Goal: Task Accomplishment & Management: Use online tool/utility

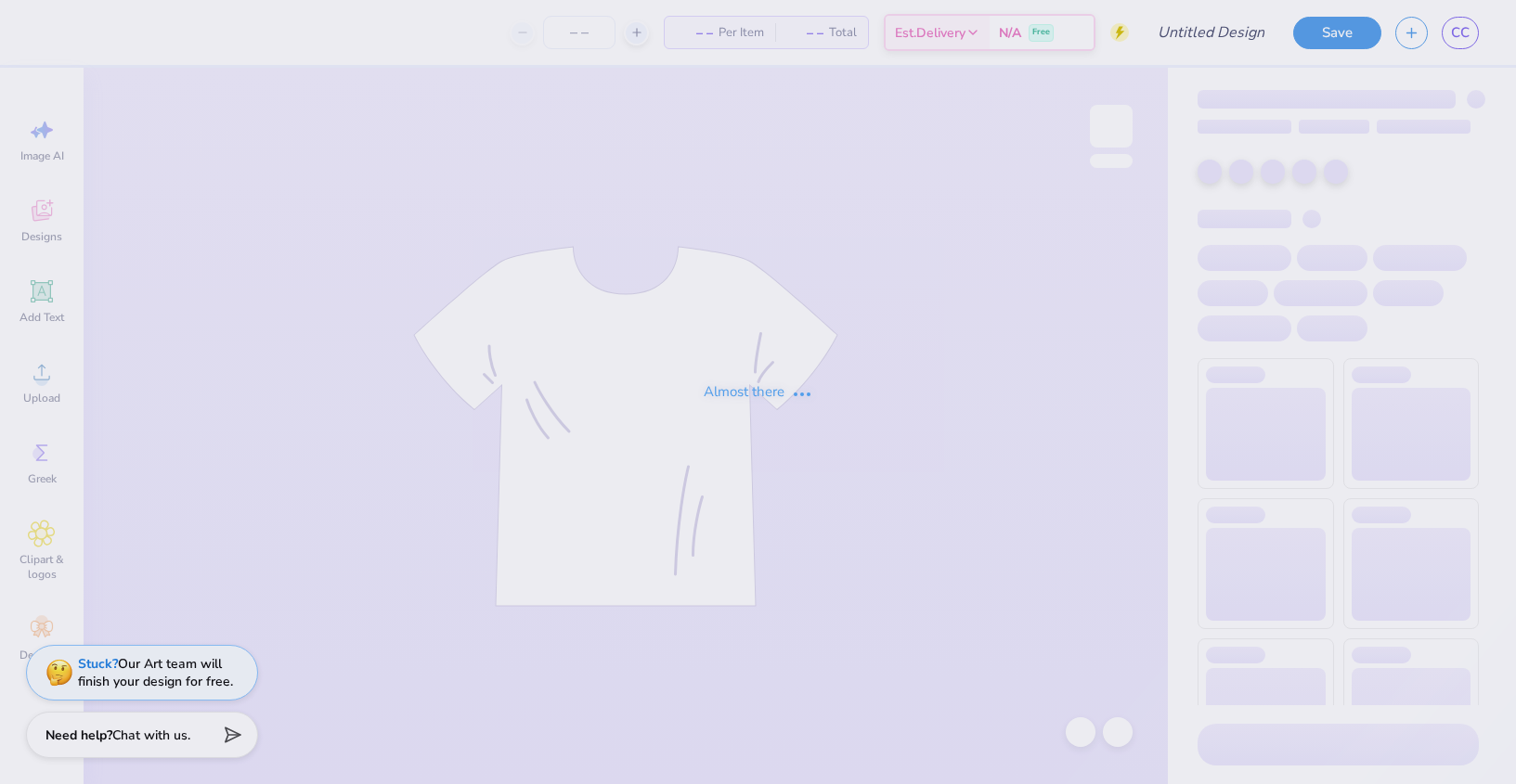
type input "Kappa Classic - idea 2"
type input "24"
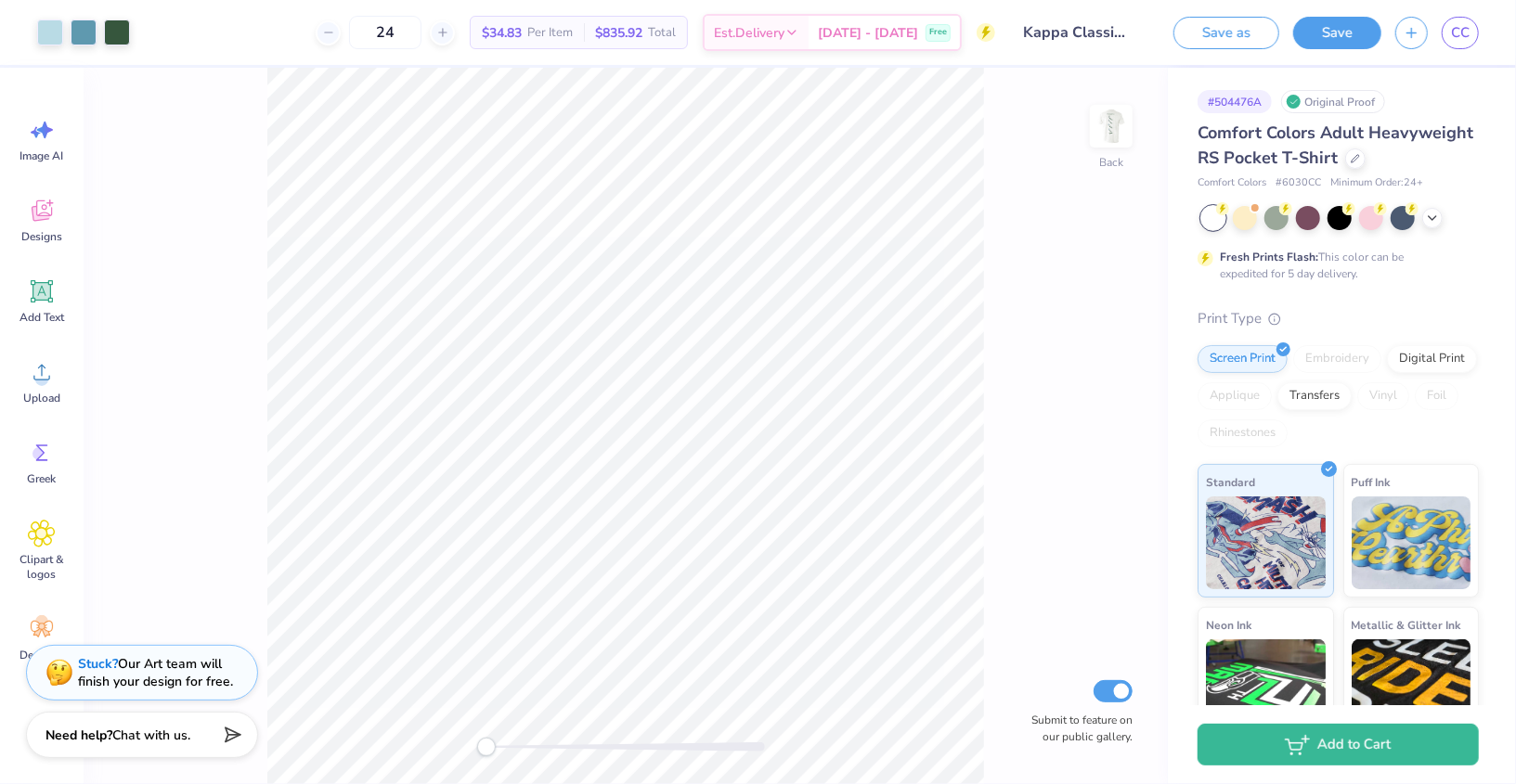
click at [542, 750] on div at bounding box center [625, 746] width 278 height 9
click at [575, 744] on div at bounding box center [625, 746] width 278 height 9
click at [1101, 120] on img at bounding box center [1111, 126] width 75 height 75
click at [376, 750] on div "Front Submit to feature on our public gallery." at bounding box center [625, 425] width 1085 height 716
click at [536, 746] on div at bounding box center [625, 746] width 278 height 9
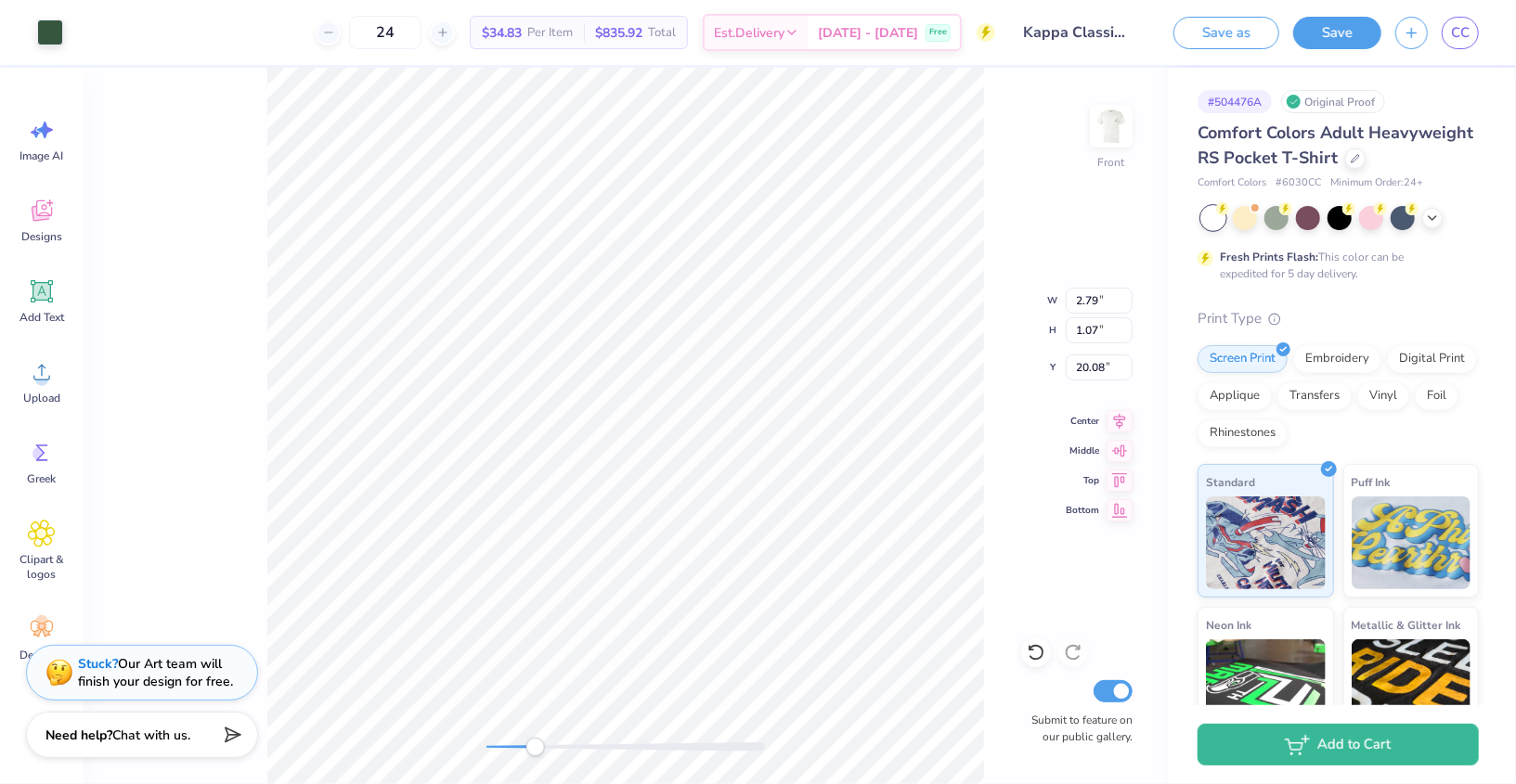
type input "4.71"
type input "2.05"
type input "20.30"
click at [1031, 656] on icon at bounding box center [1036, 652] width 19 height 19
type input "20.56"
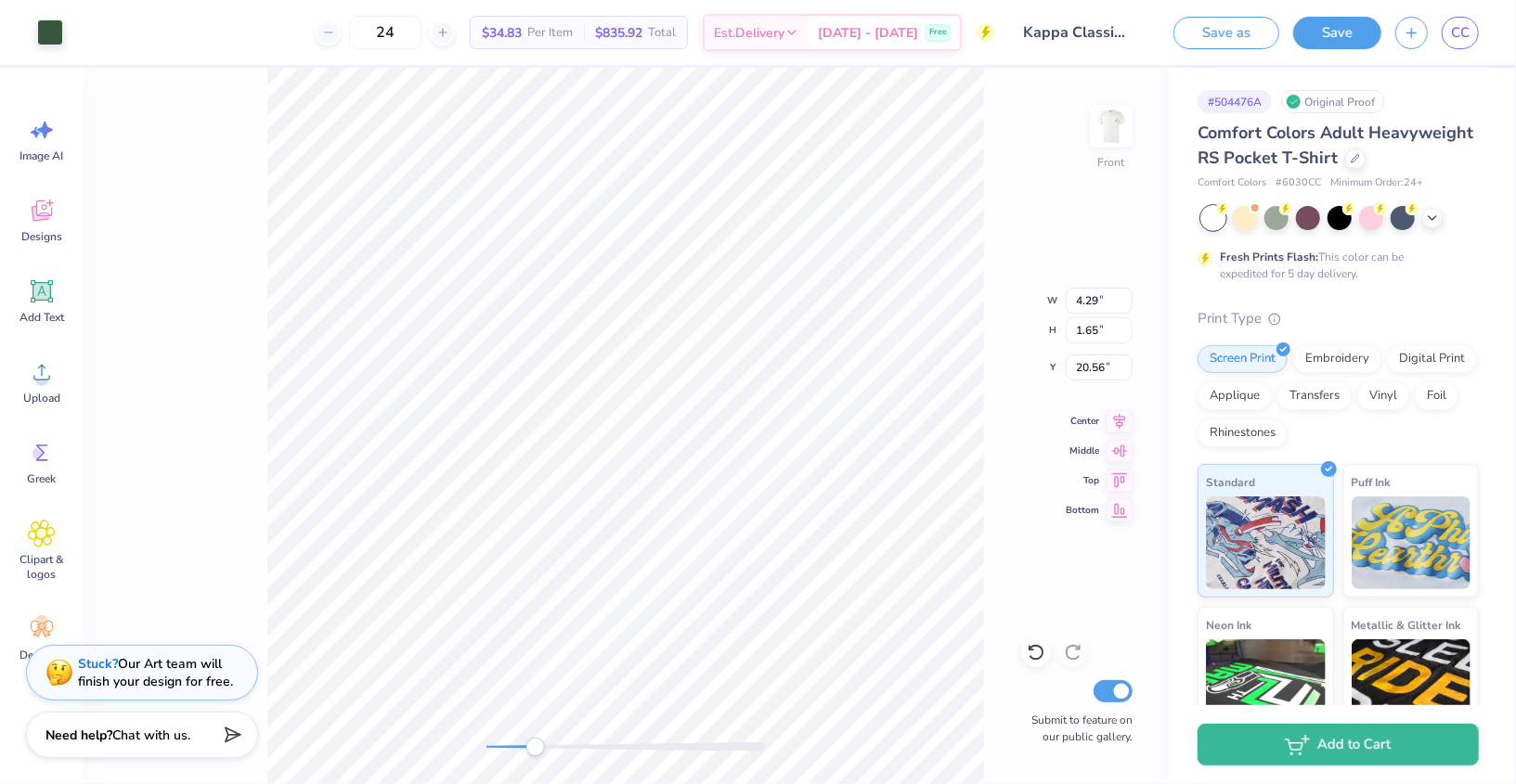
type input "5.02"
type input "2.00"
type input "20.45"
click at [1033, 659] on icon at bounding box center [1036, 653] width 16 height 17
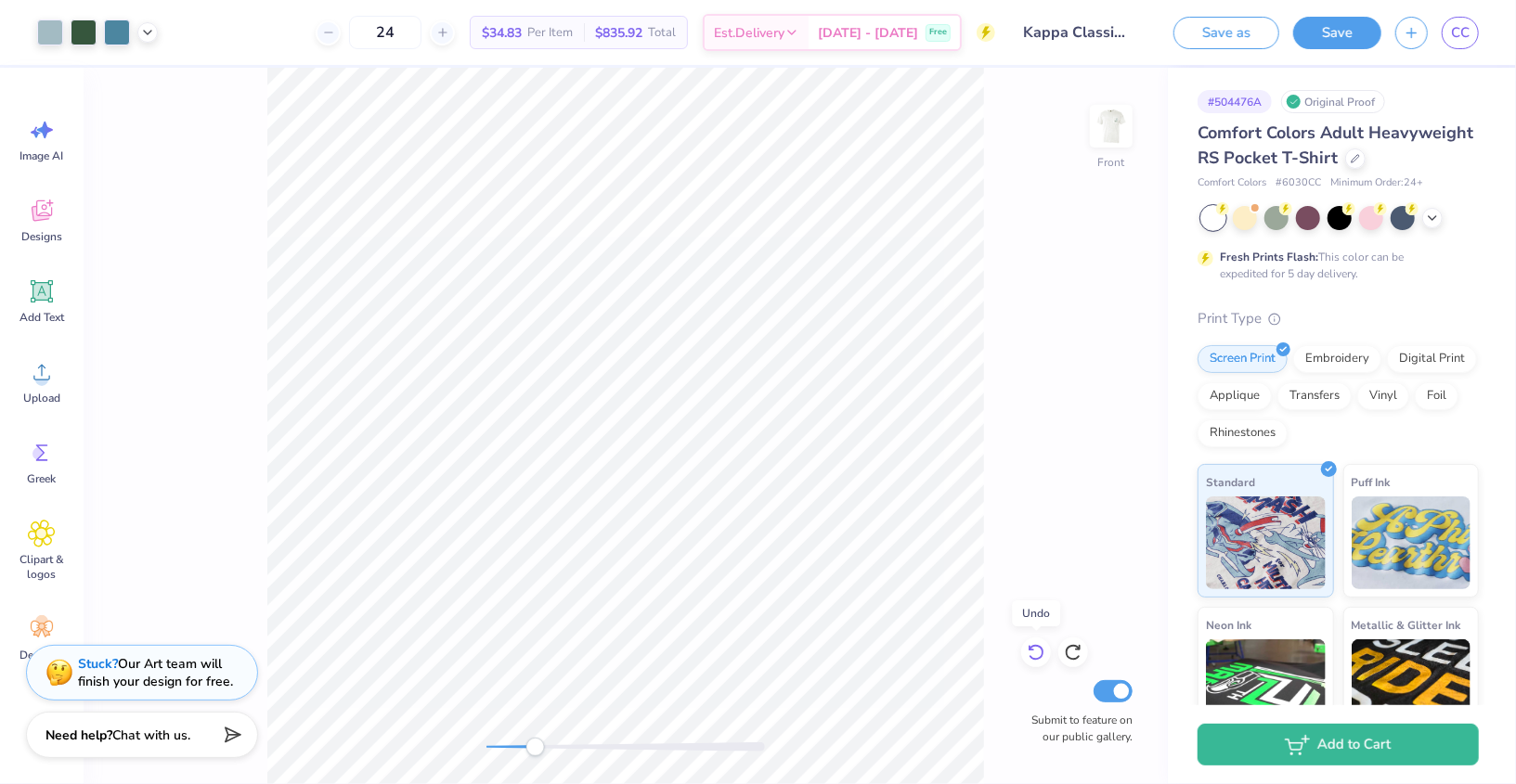
click at [1033, 659] on icon at bounding box center [1036, 653] width 16 height 17
click at [1034, 659] on icon at bounding box center [1036, 653] width 16 height 17
click at [557, 748] on div at bounding box center [625, 746] width 278 height 9
click at [28, 391] on span "Upload" at bounding box center [41, 397] width 37 height 15
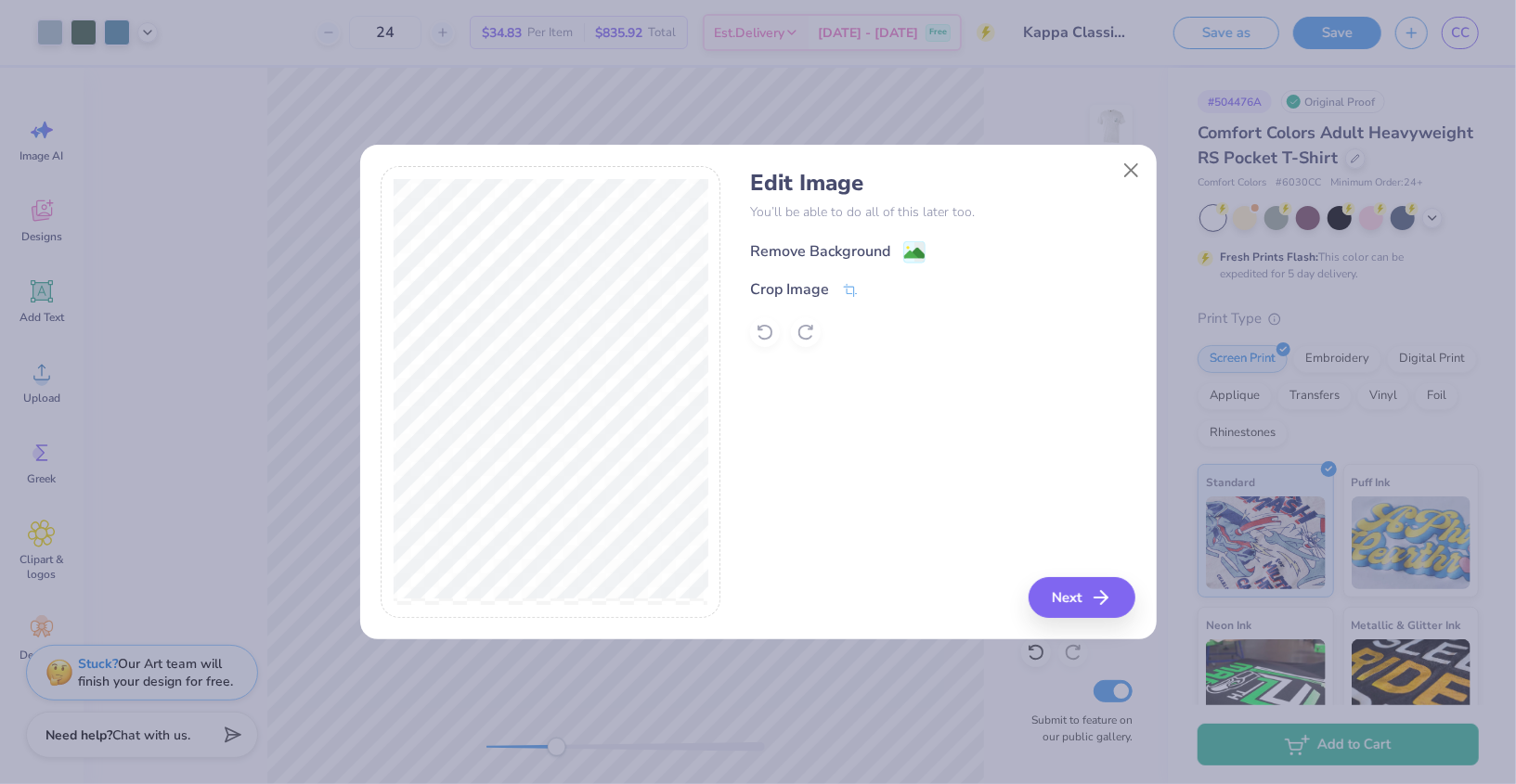
click at [826, 248] on div "Remove Background" at bounding box center [820, 251] width 140 height 22
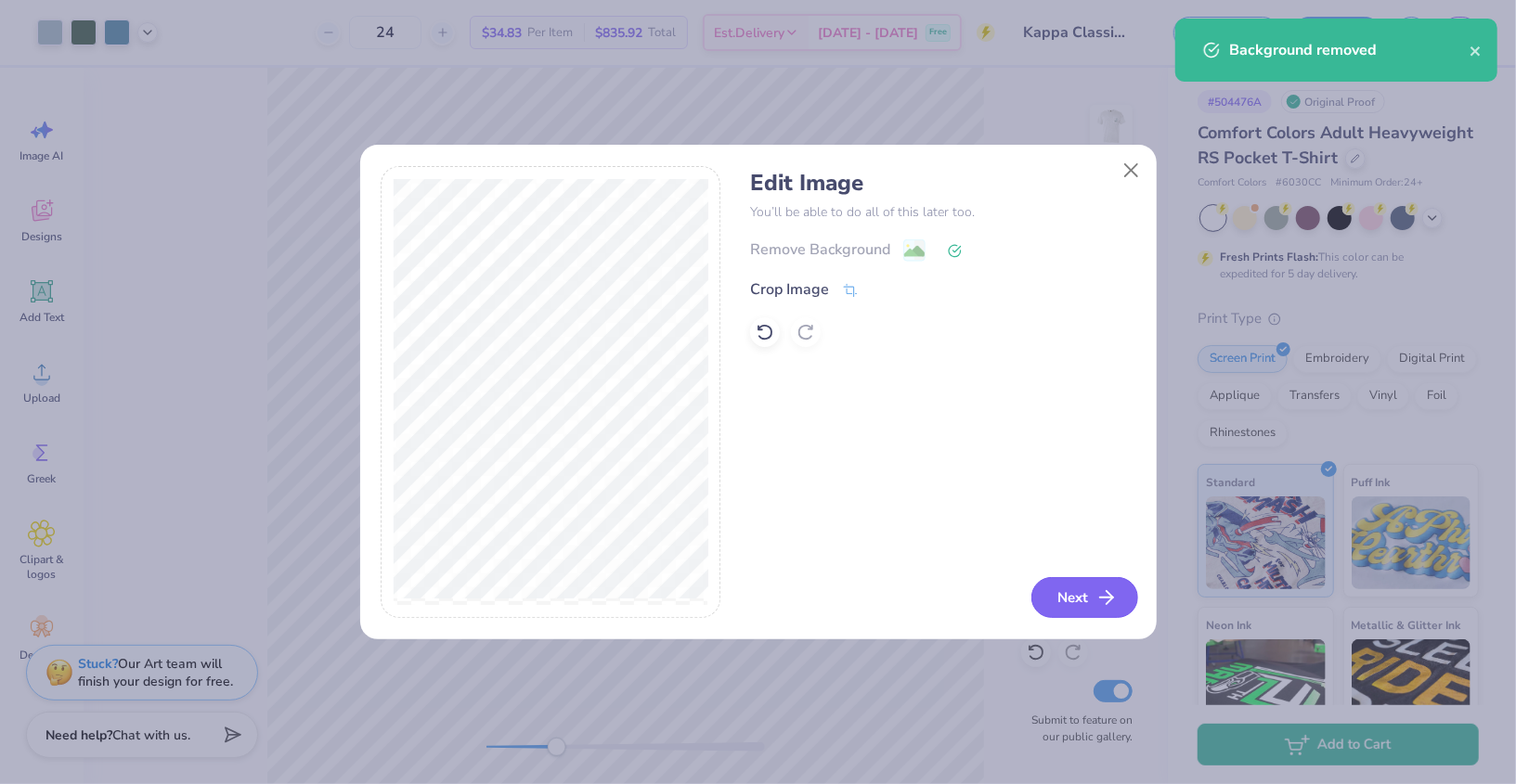
click at [1079, 597] on button "Next" at bounding box center [1085, 597] width 106 height 41
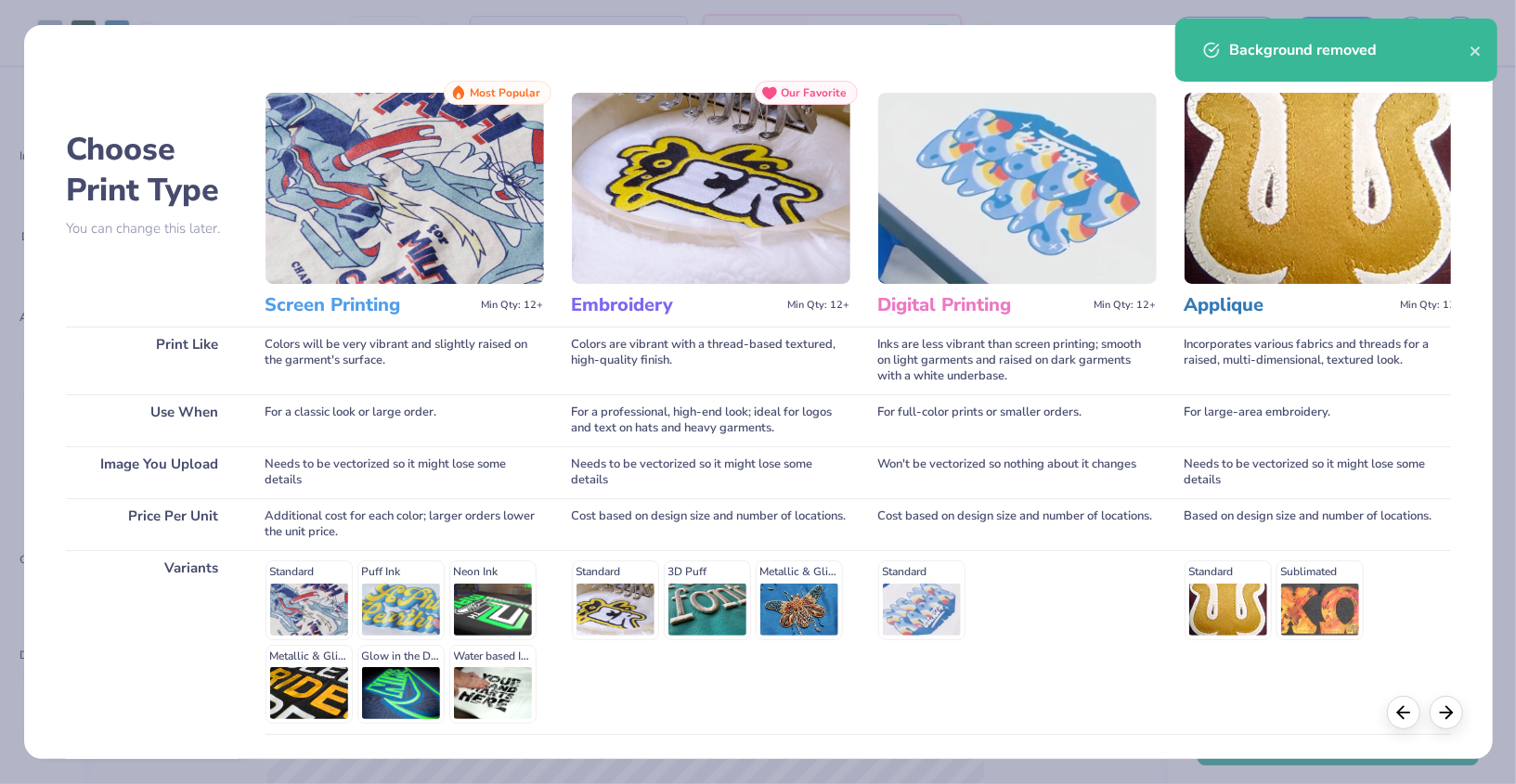
scroll to position [139, 0]
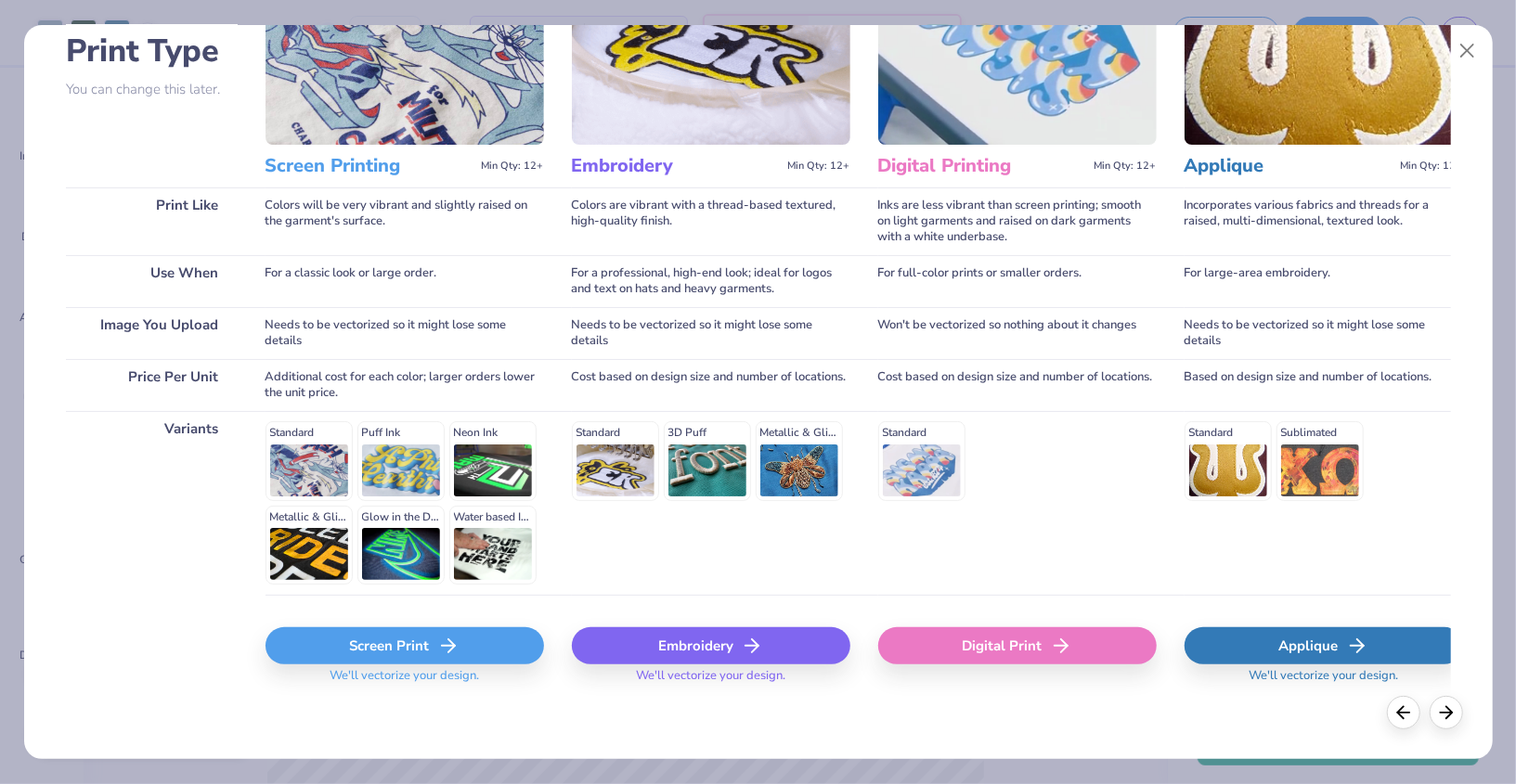
click at [450, 651] on icon at bounding box center [448, 646] width 22 height 22
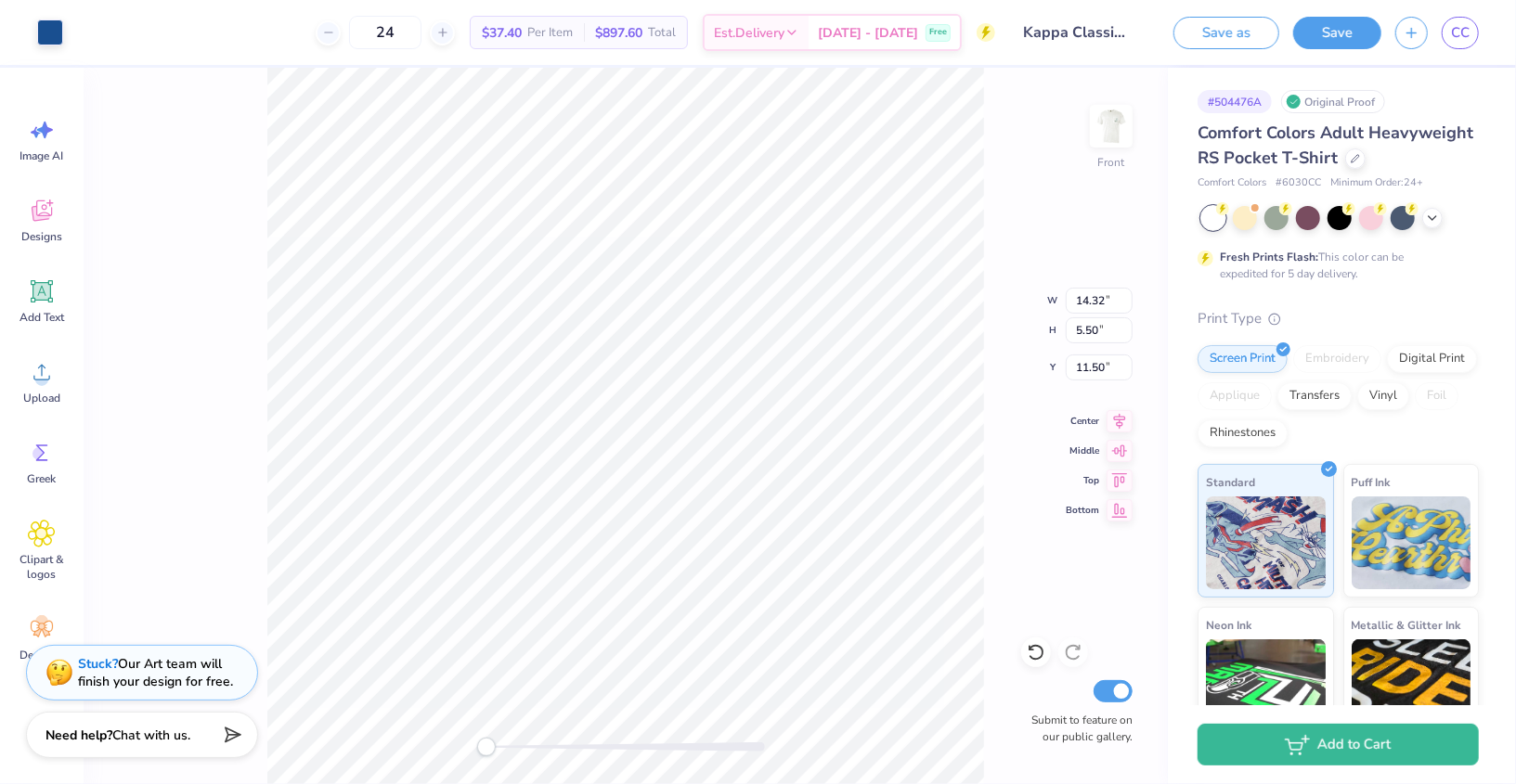
click at [478, 741] on div "Front W 14.32 14.32 " H 5.50 5.50 " Y 11.50 11.50 " Center Middle Top Bottom Su…" at bounding box center [625, 425] width 1085 height 716
click at [49, 41] on div at bounding box center [50, 31] width 26 height 26
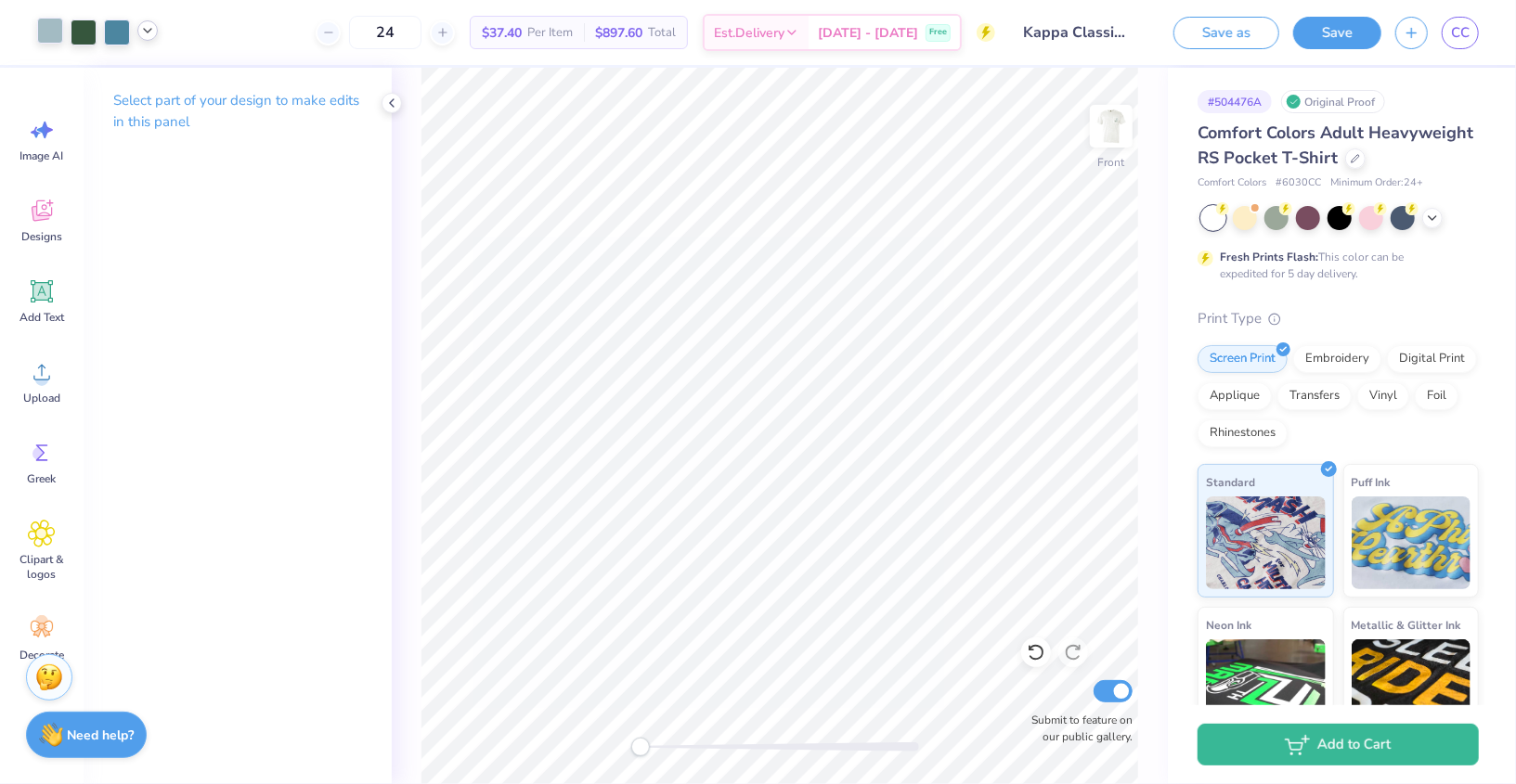
click at [144, 30] on polyline at bounding box center [147, 31] width 7 height 4
click at [191, 81] on div at bounding box center [183, 78] width 26 height 26
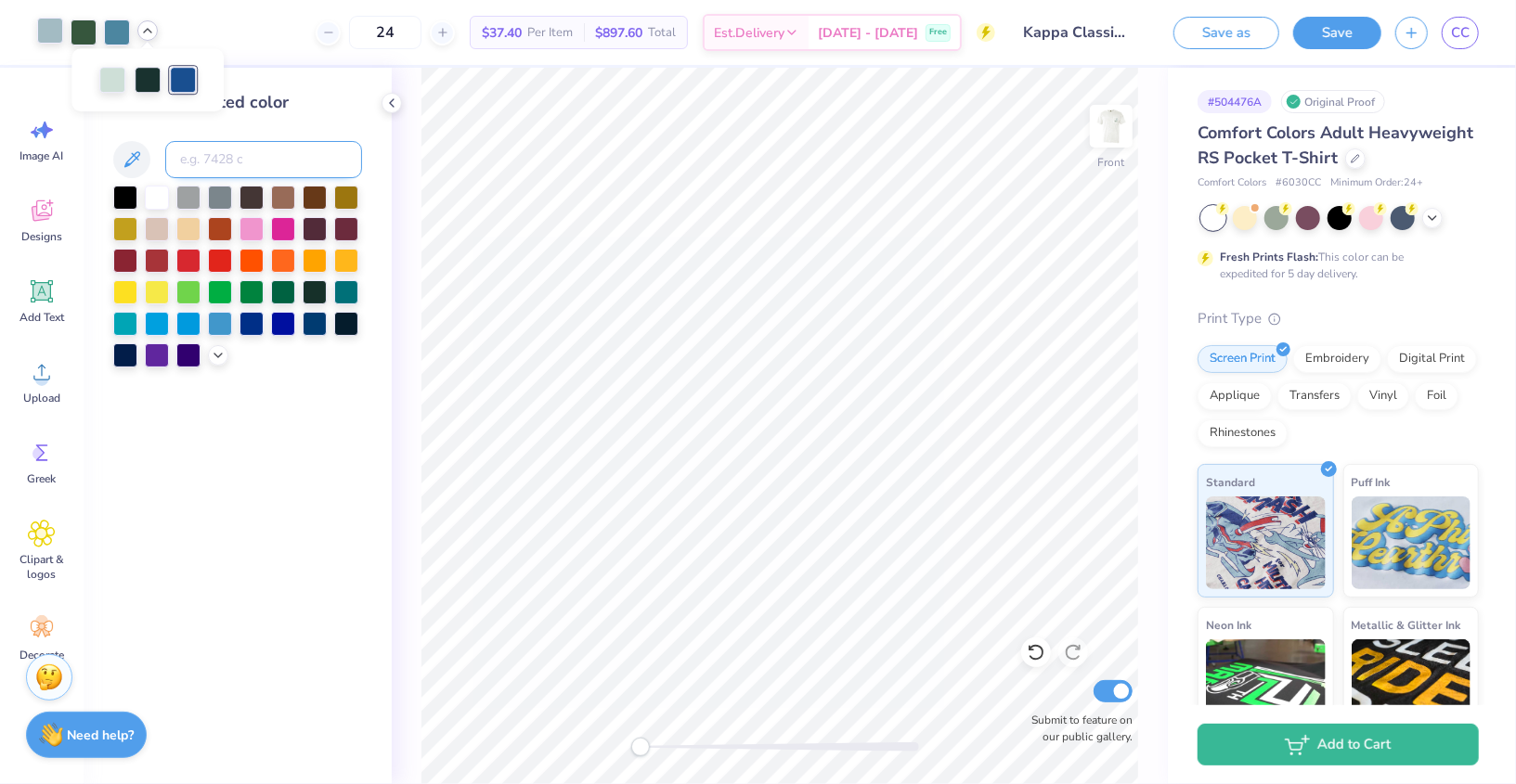
click at [207, 153] on input at bounding box center [263, 159] width 197 height 37
type input "7735"
click at [396, 104] on icon at bounding box center [392, 102] width 15 height 15
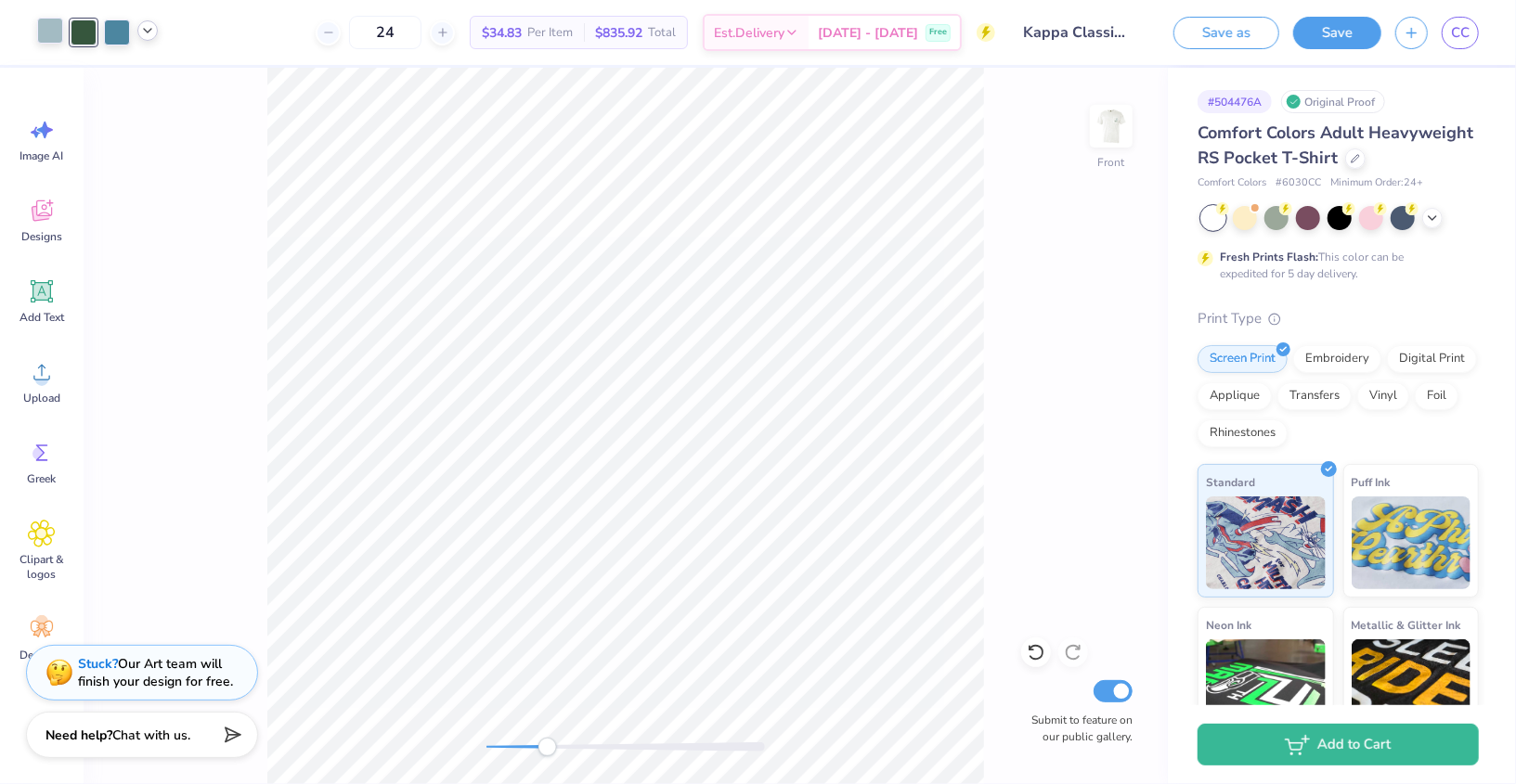
click at [548, 742] on div at bounding box center [625, 746] width 278 height 9
click at [383, 750] on div "Front Submit to feature on our public gallery." at bounding box center [625, 425] width 1085 height 716
click at [536, 753] on div at bounding box center [625, 747] width 278 height 19
type input "7.40"
type input "1.65"
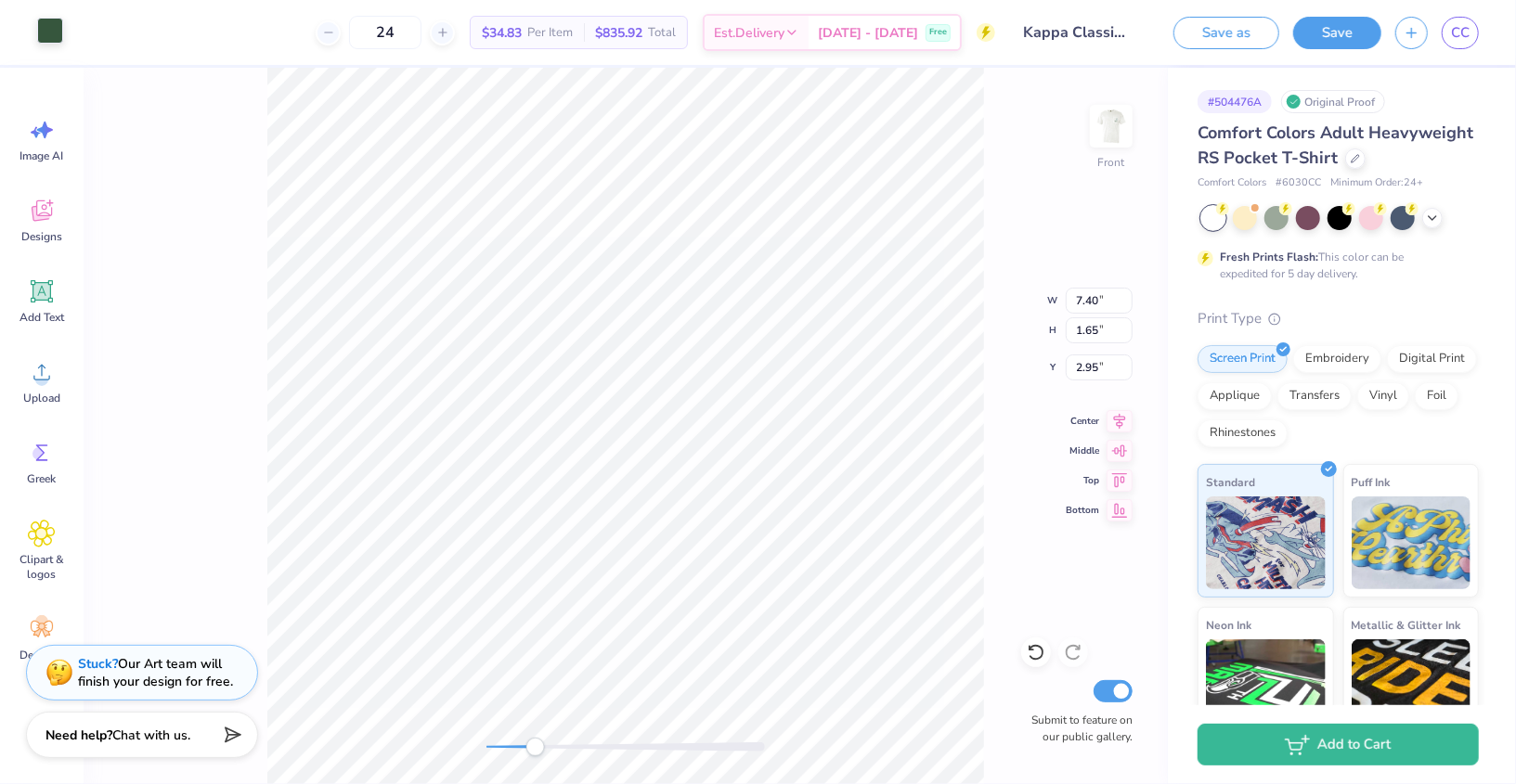
type input "3.00"
click at [474, 742] on div "Front Submit to feature on our public gallery." at bounding box center [625, 425] width 1085 height 716
click at [509, 744] on div at bounding box center [625, 746] width 278 height 9
click at [446, 743] on div "Front Submit to feature on our public gallery." at bounding box center [625, 425] width 1085 height 716
click at [151, 30] on icon at bounding box center [147, 30] width 15 height 15
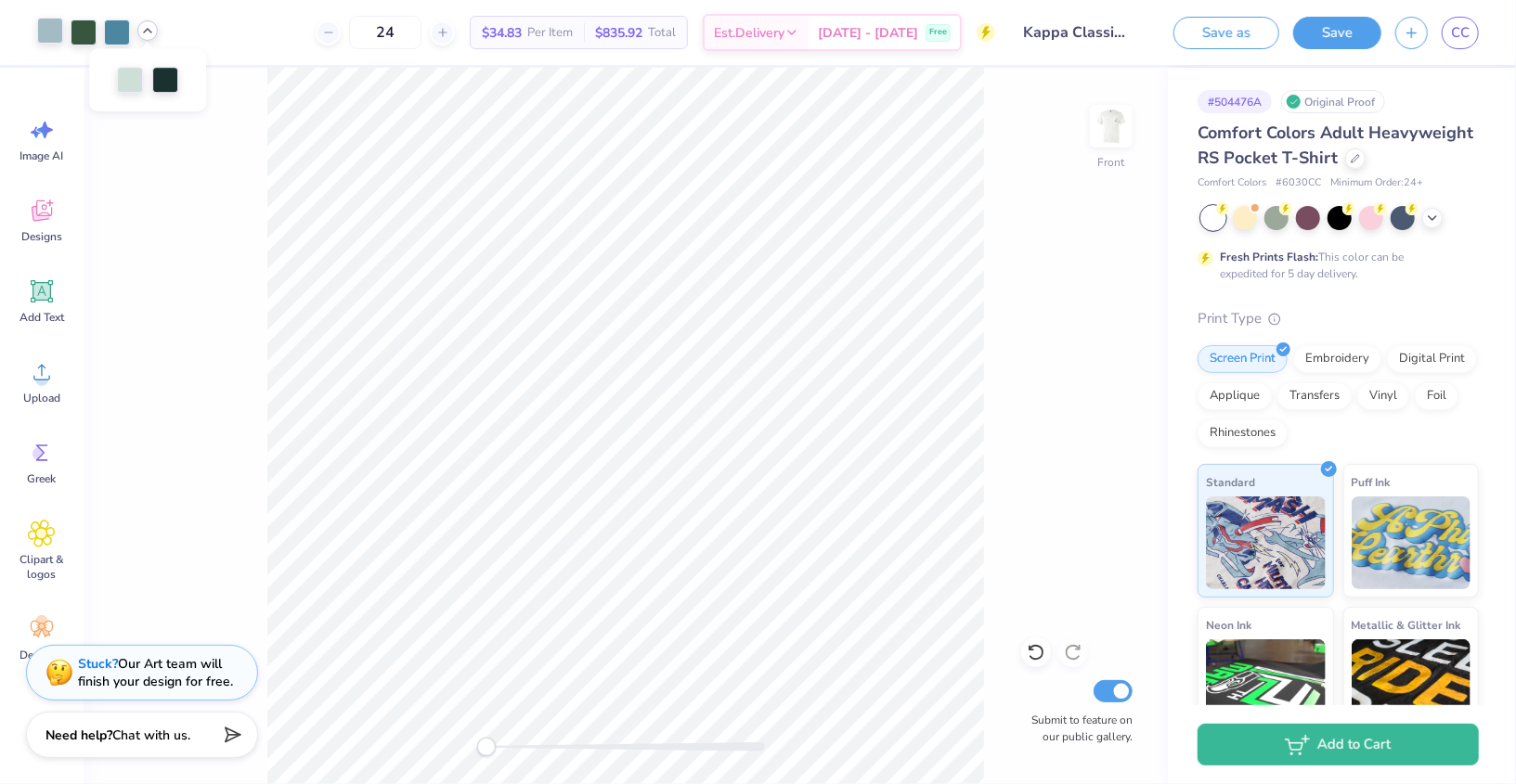
click at [151, 30] on icon at bounding box center [147, 30] width 15 height 15
click at [1339, 35] on button "Save" at bounding box center [1337, 30] width 88 height 33
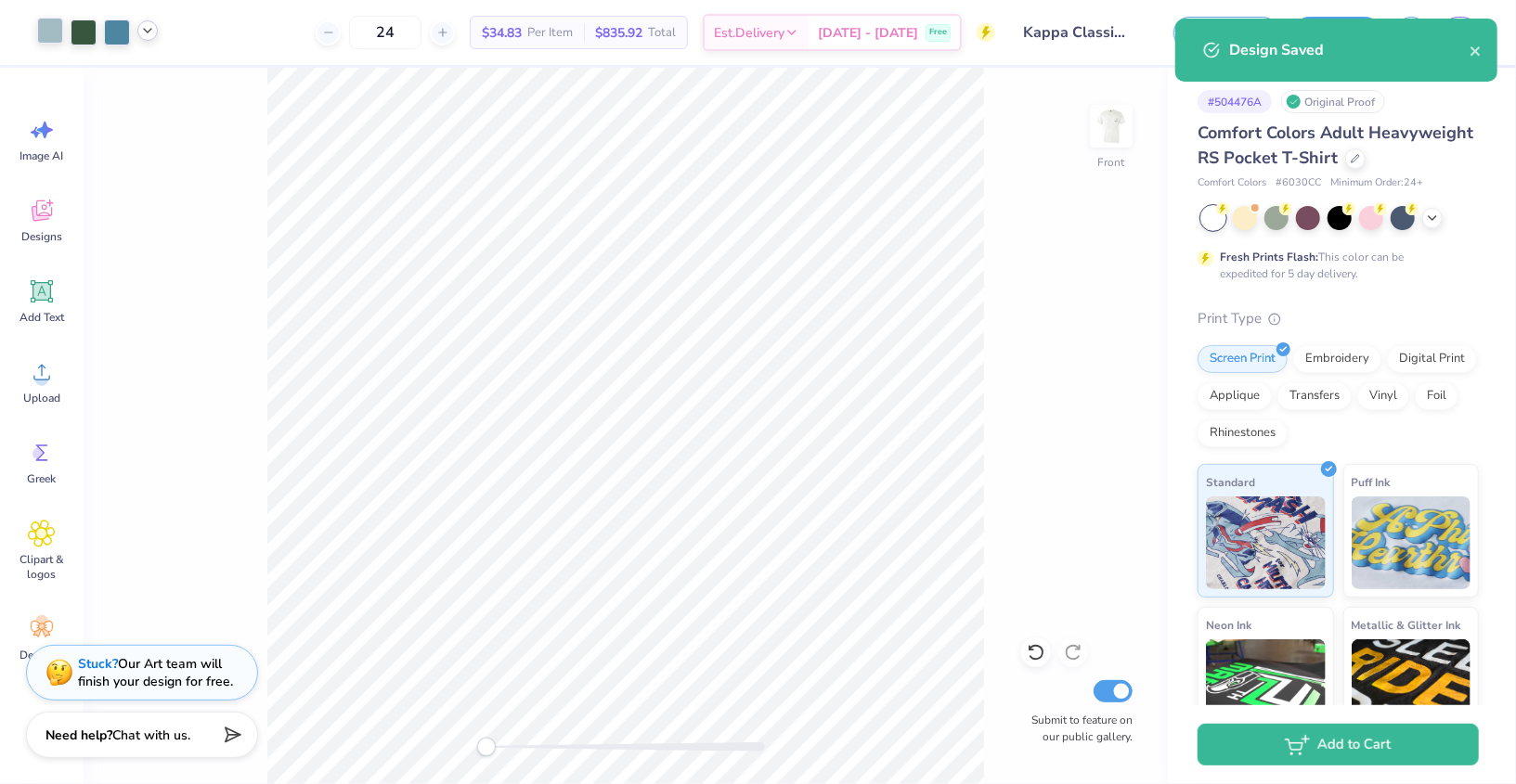
click at [515, 753] on div at bounding box center [625, 747] width 278 height 19
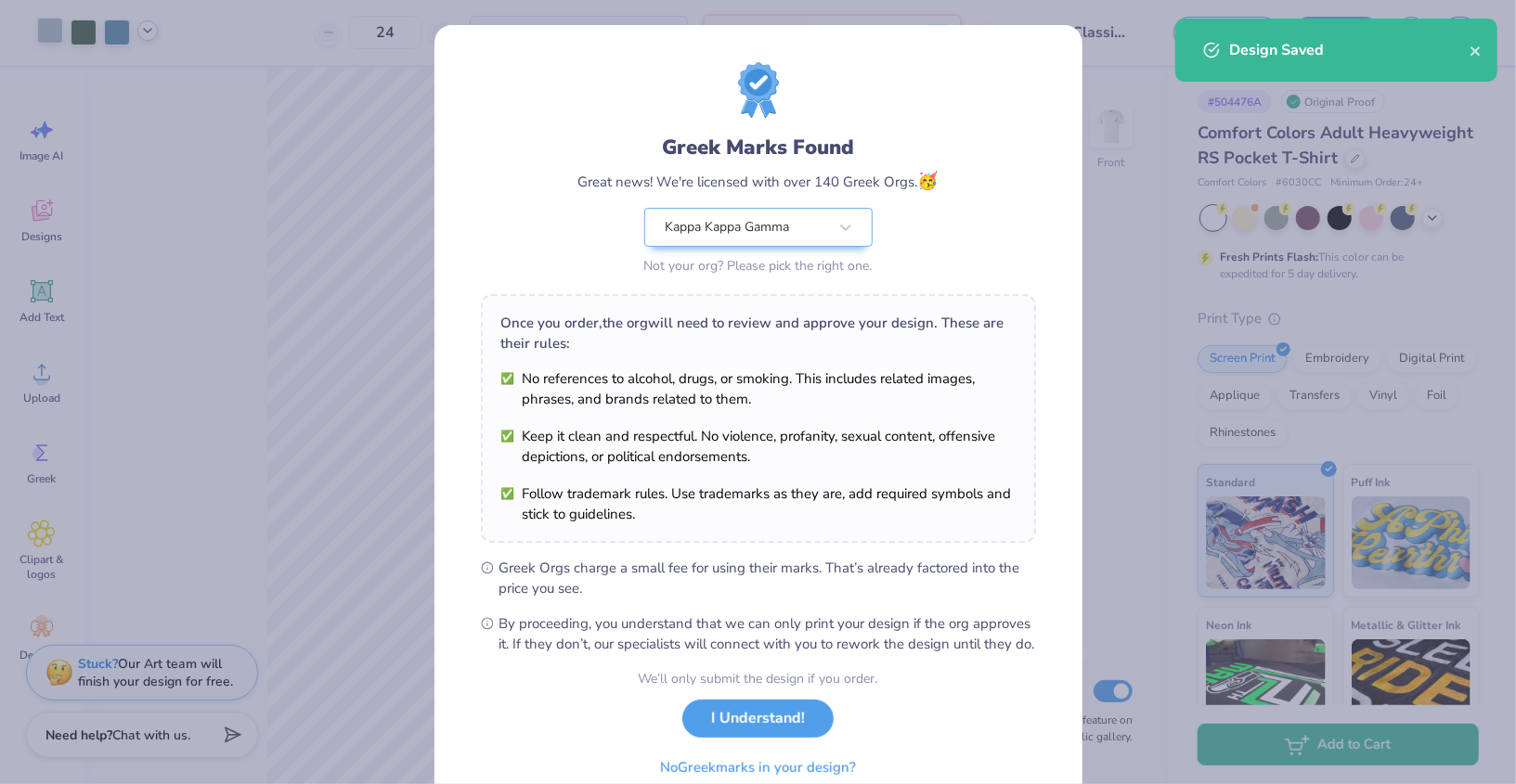
click at [473, 537] on body "Art colors 24 $34.83 Per Item $835.92 Total Est. Delivery [DATE] - [DATE] Free …" at bounding box center [758, 392] width 1516 height 784
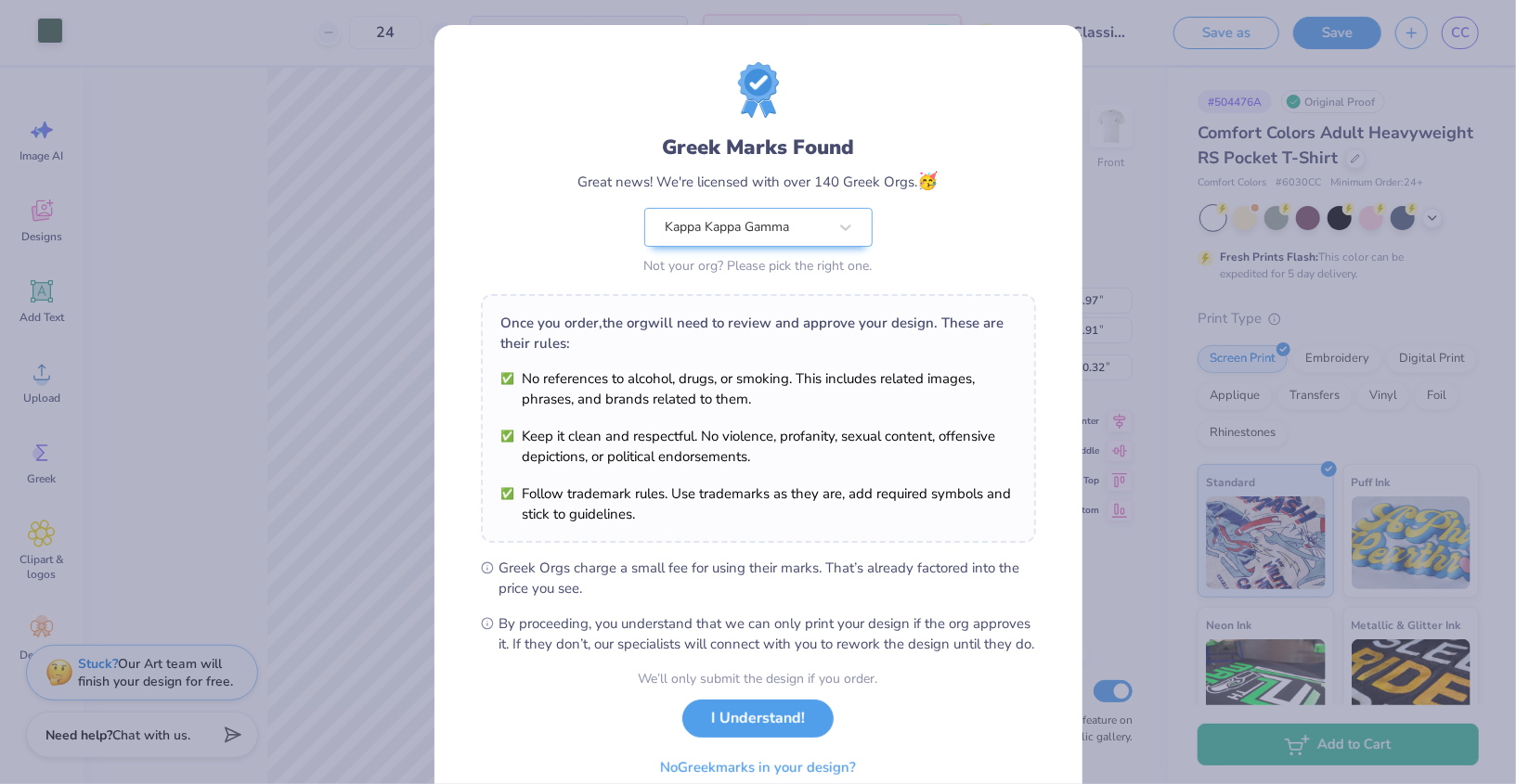
click at [729, 762] on div "We’ll only submit the design if you order. I Understand! No Greek marks in your…" at bounding box center [758, 727] width 240 height 117
click at [730, 733] on button "I Understand!" at bounding box center [758, 714] width 151 height 38
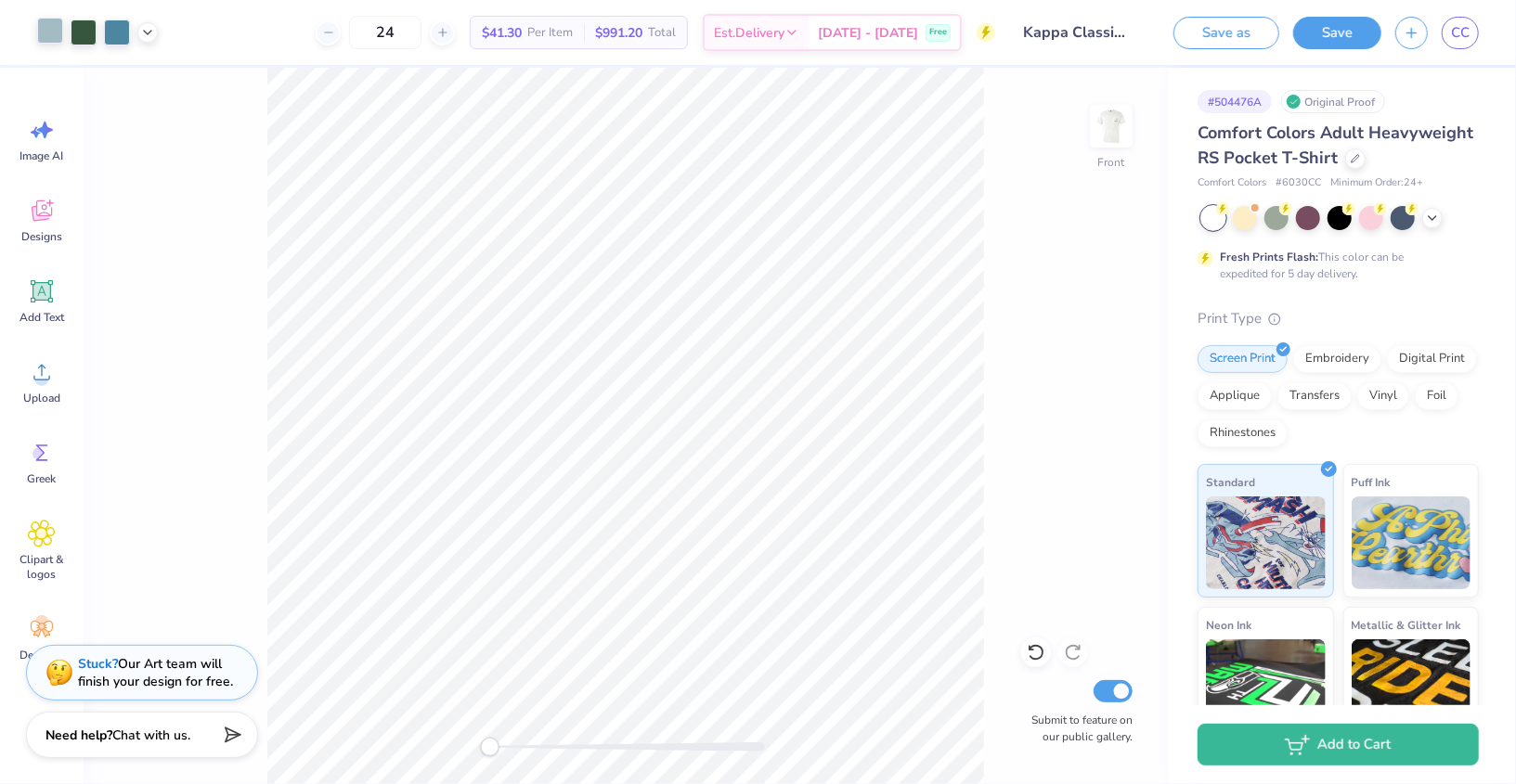
drag, startPoint x: 518, startPoint y: 748, endPoint x: 490, endPoint y: 748, distance: 28.0
click at [490, 748] on div "Accessibility label" at bounding box center [490, 747] width 19 height 19
type input "5.37"
type input "8.05"
type input "1.79"
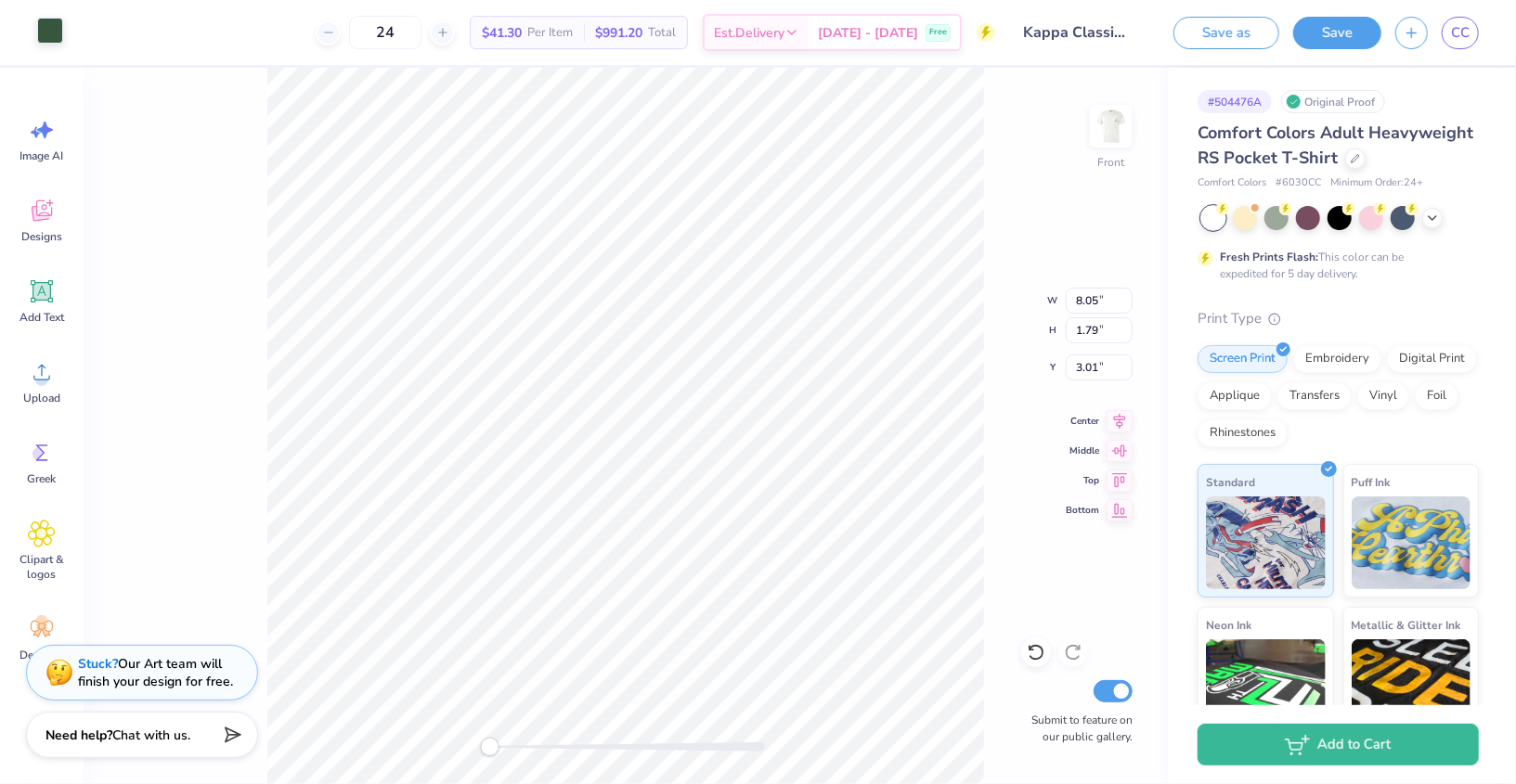
type input "3.00"
click at [1355, 39] on button "Save" at bounding box center [1337, 30] width 88 height 33
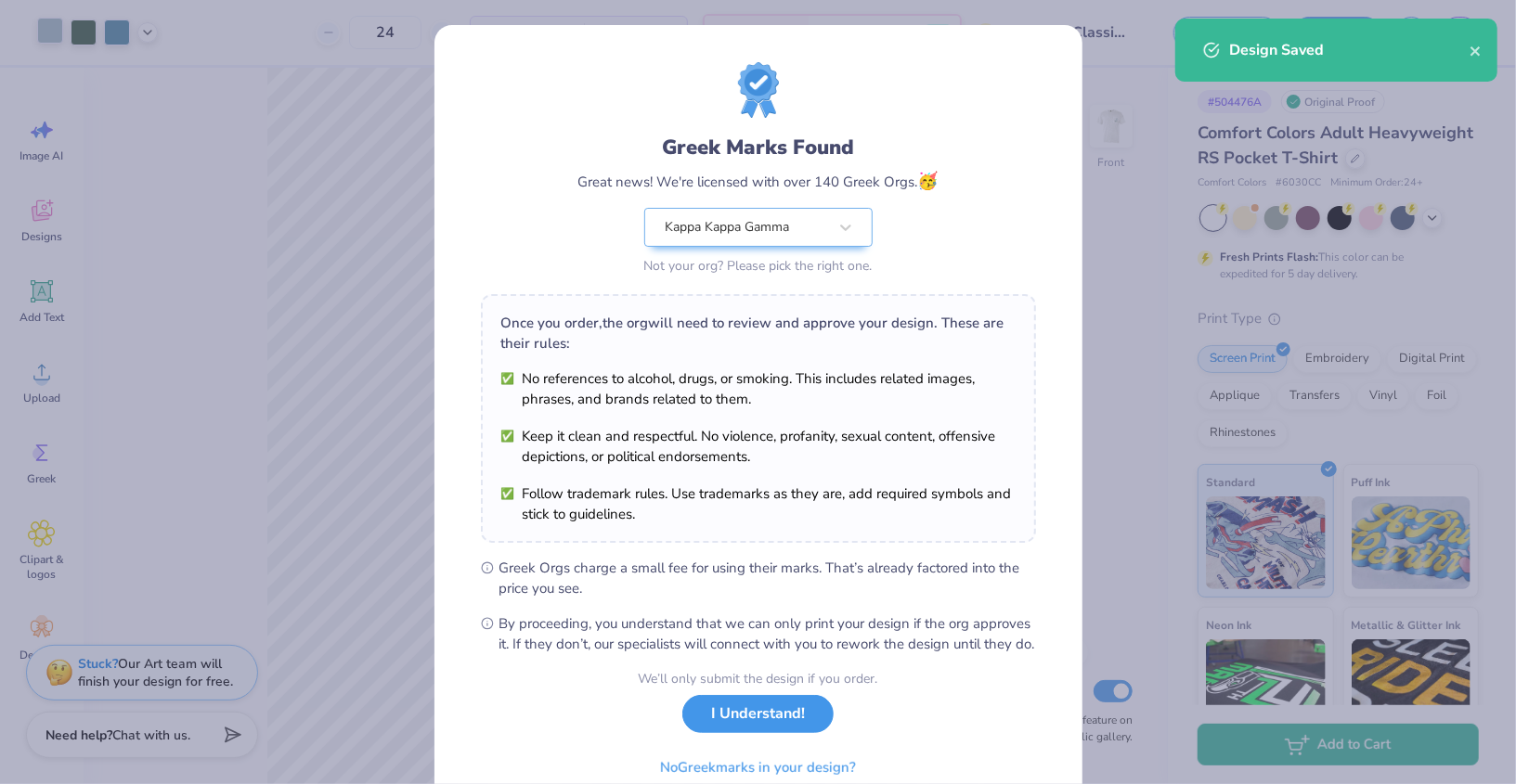
click at [766, 732] on button "I Understand!" at bounding box center [758, 714] width 151 height 38
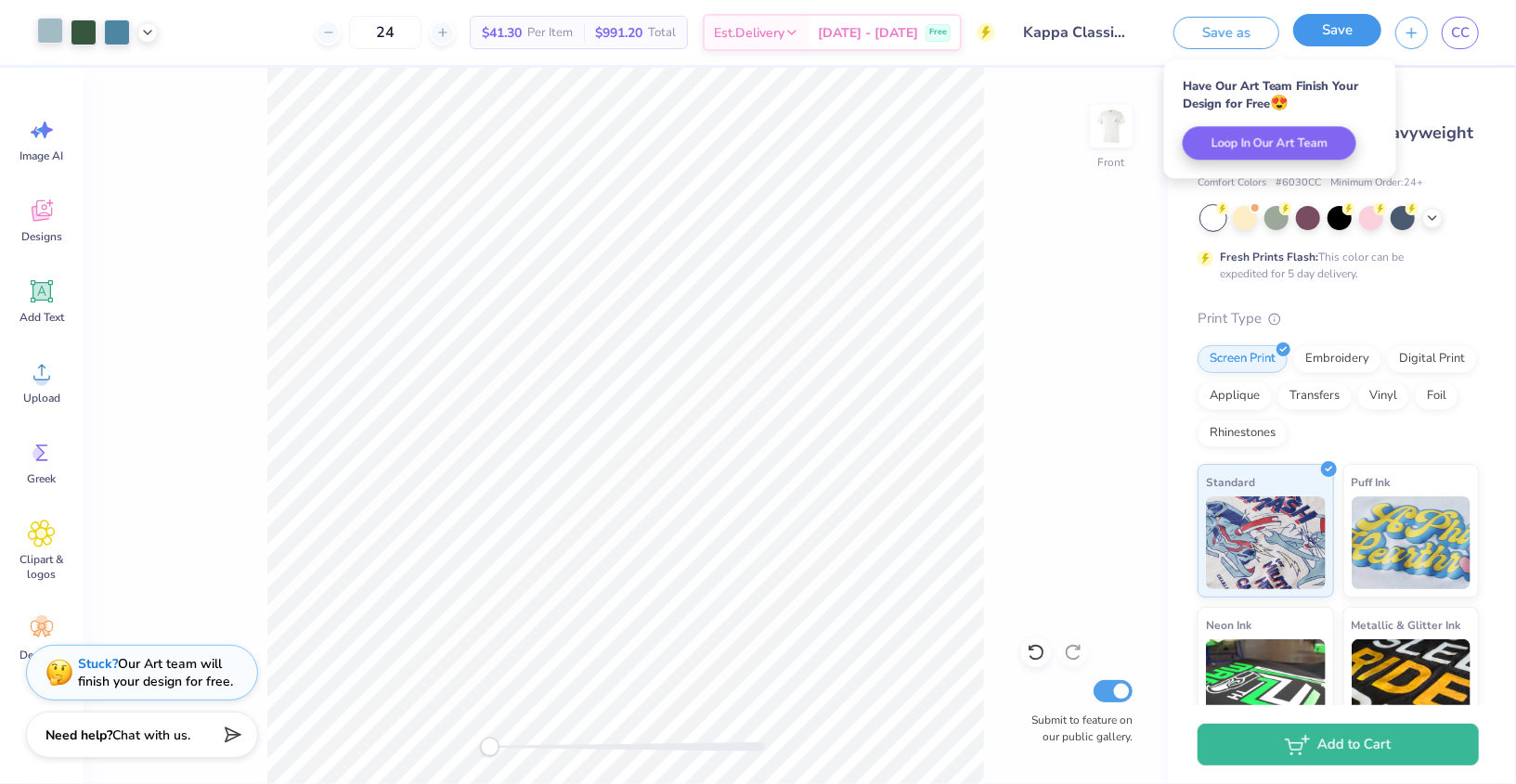
click at [1352, 31] on button "Save" at bounding box center [1337, 30] width 88 height 33
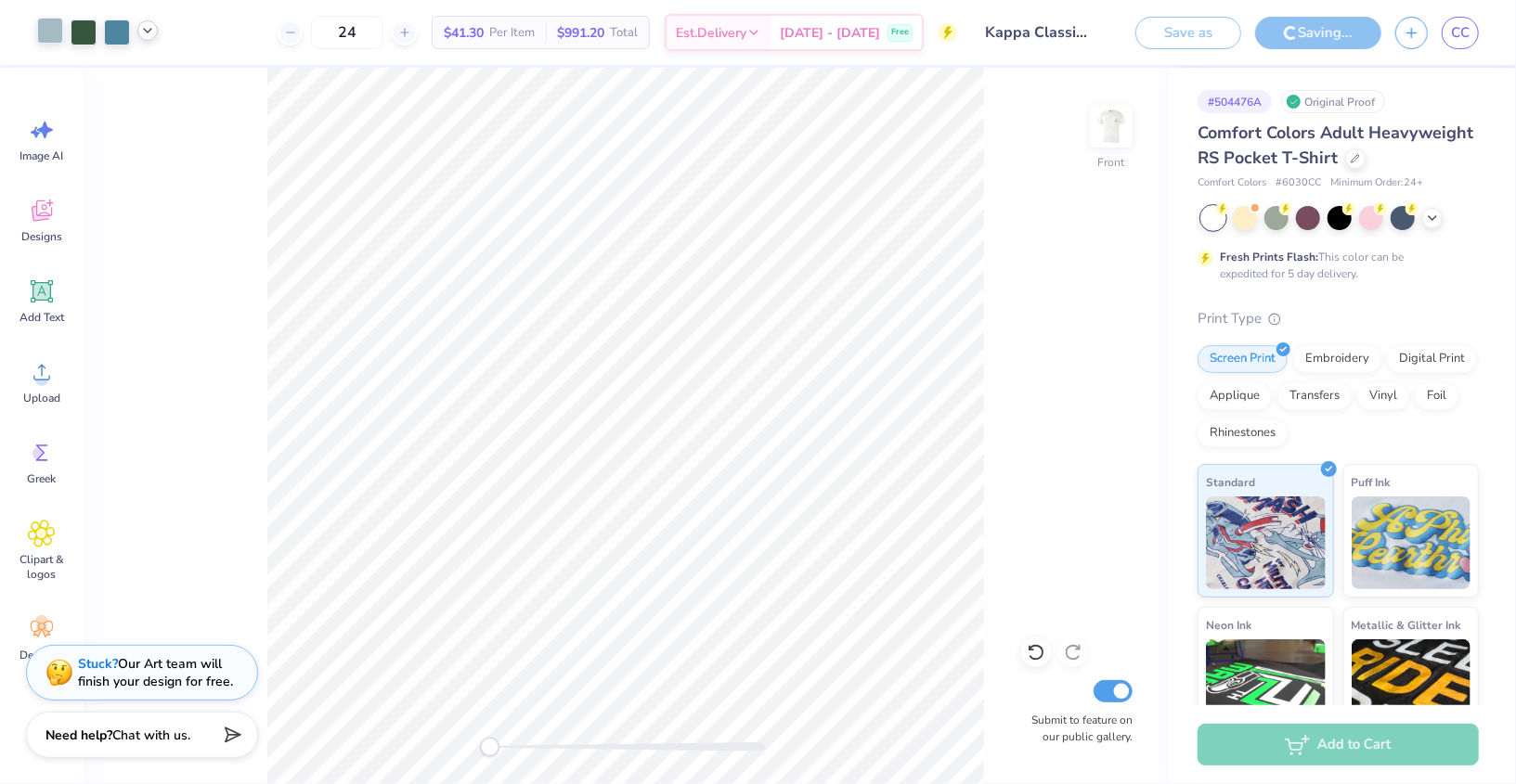
click at [152, 35] on icon at bounding box center [147, 30] width 15 height 15
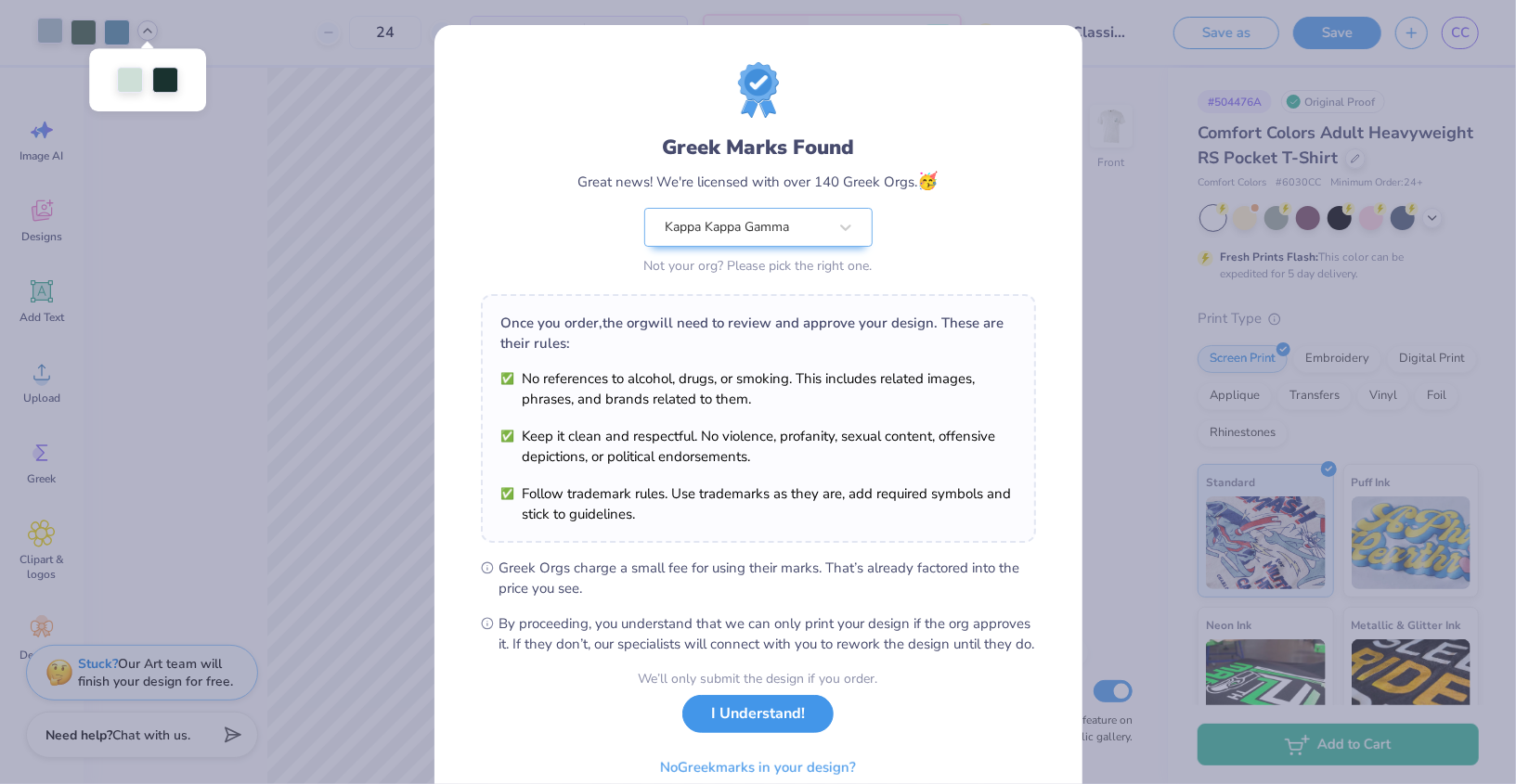
click at [769, 730] on button "I Understand!" at bounding box center [758, 714] width 151 height 38
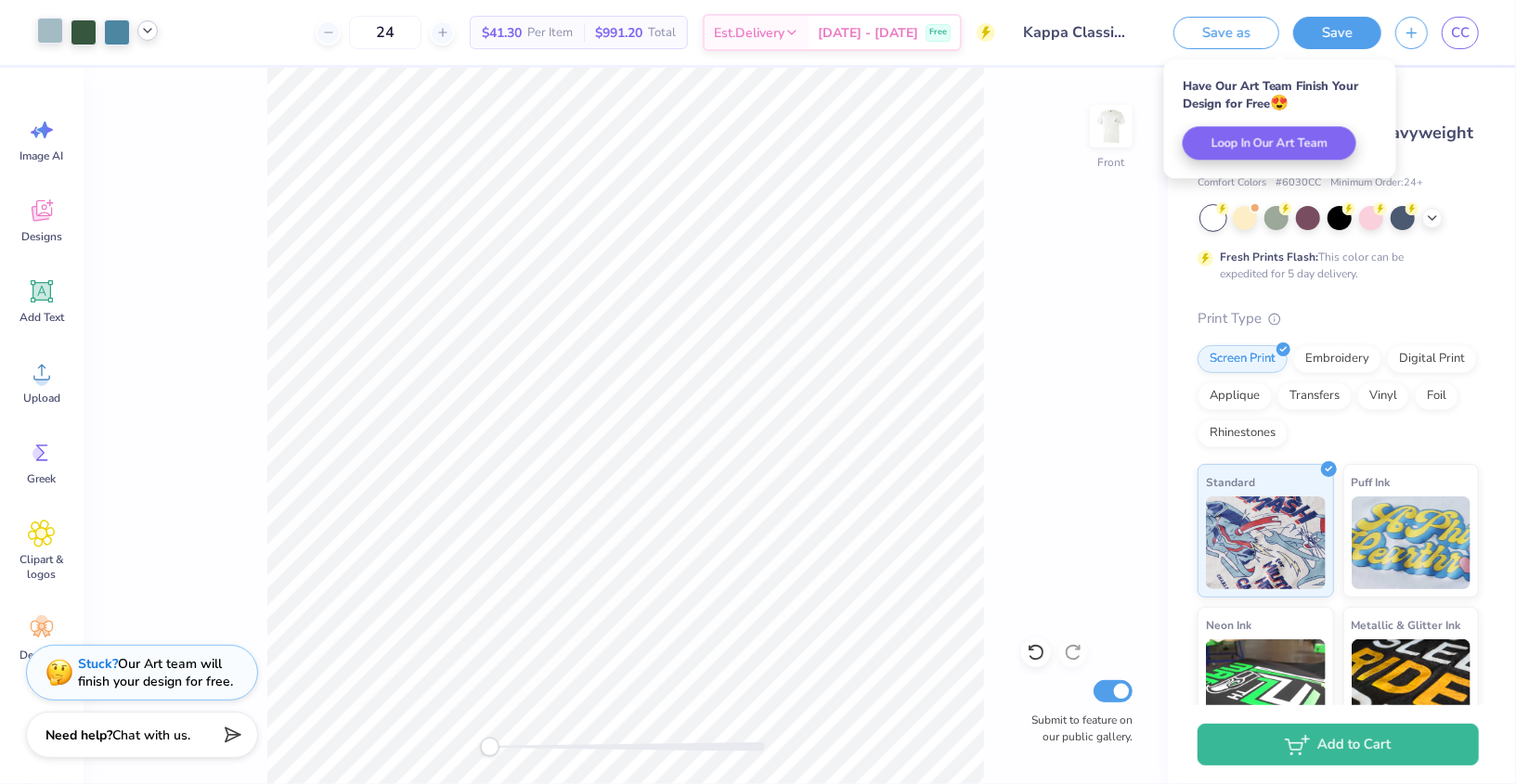
click at [568, 747] on div at bounding box center [625, 746] width 278 height 9
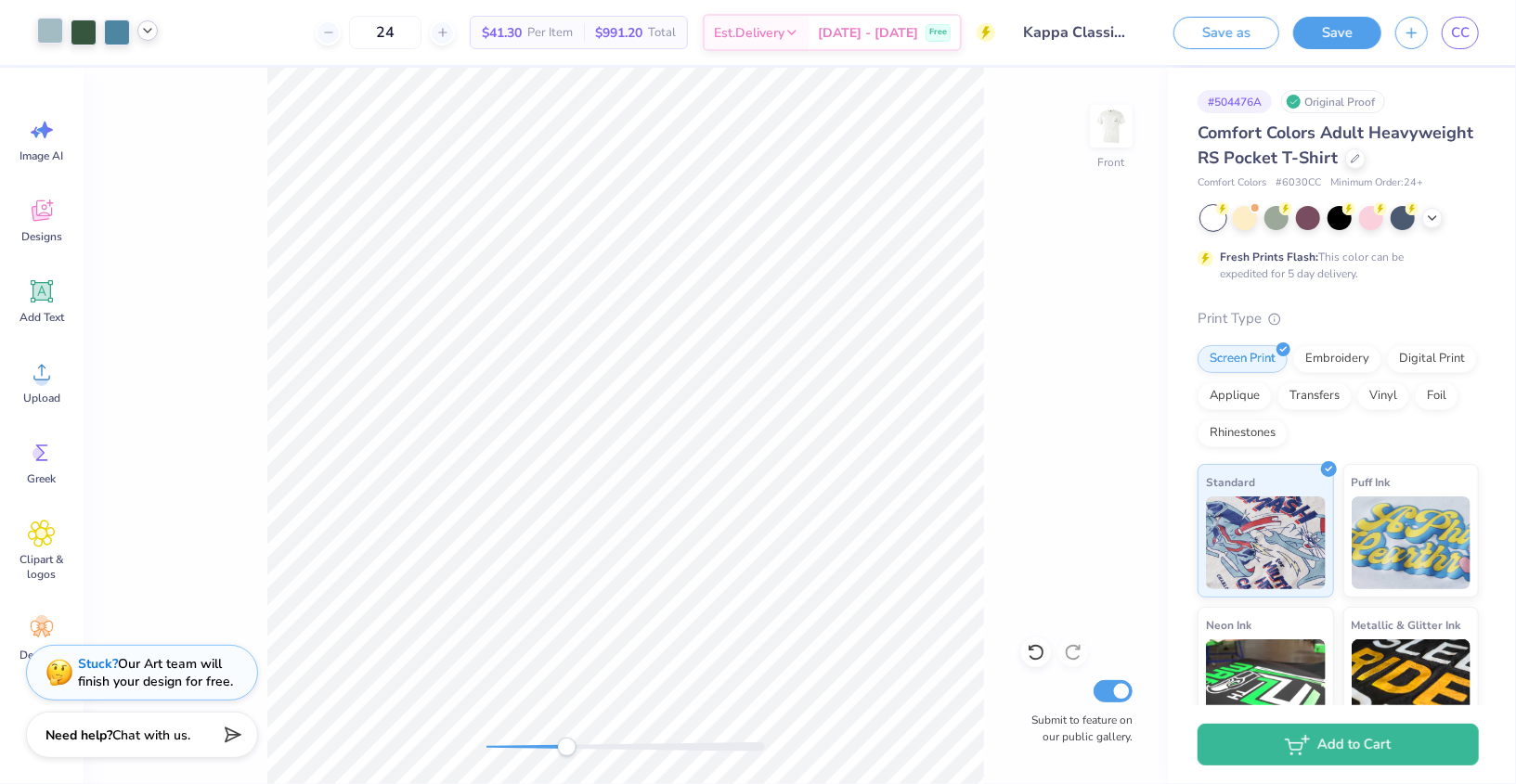
click at [142, 40] on div at bounding box center [96, 33] width 120 height 26
click at [149, 29] on icon at bounding box center [147, 30] width 15 height 15
click at [472, 747] on div "Front Submit to feature on our public gallery." at bounding box center [625, 425] width 1085 height 716
click at [1446, 26] on link "CC" at bounding box center [1459, 33] width 37 height 33
click at [1110, 124] on img at bounding box center [1111, 126] width 75 height 75
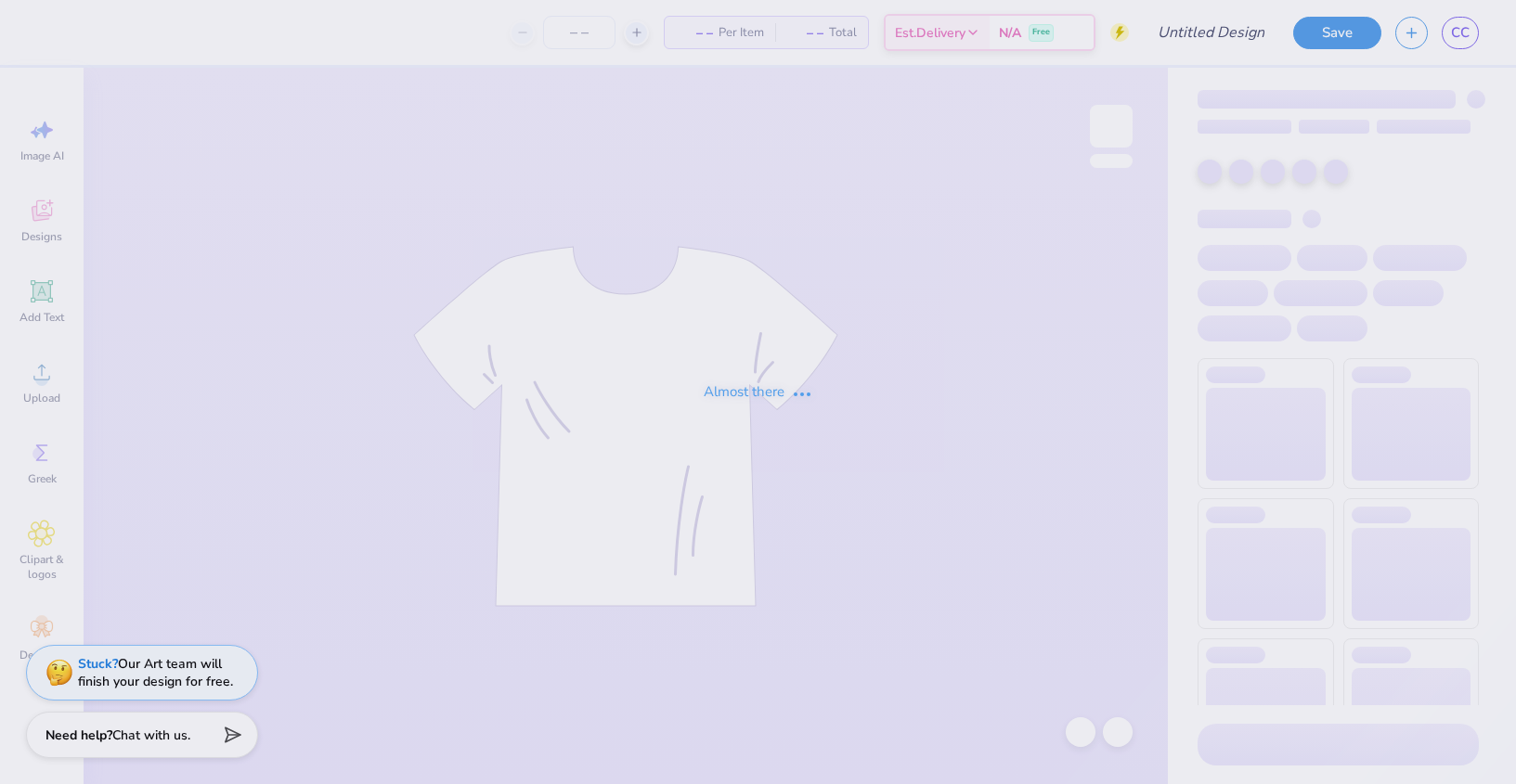
type input "Fp88"
type input "50"
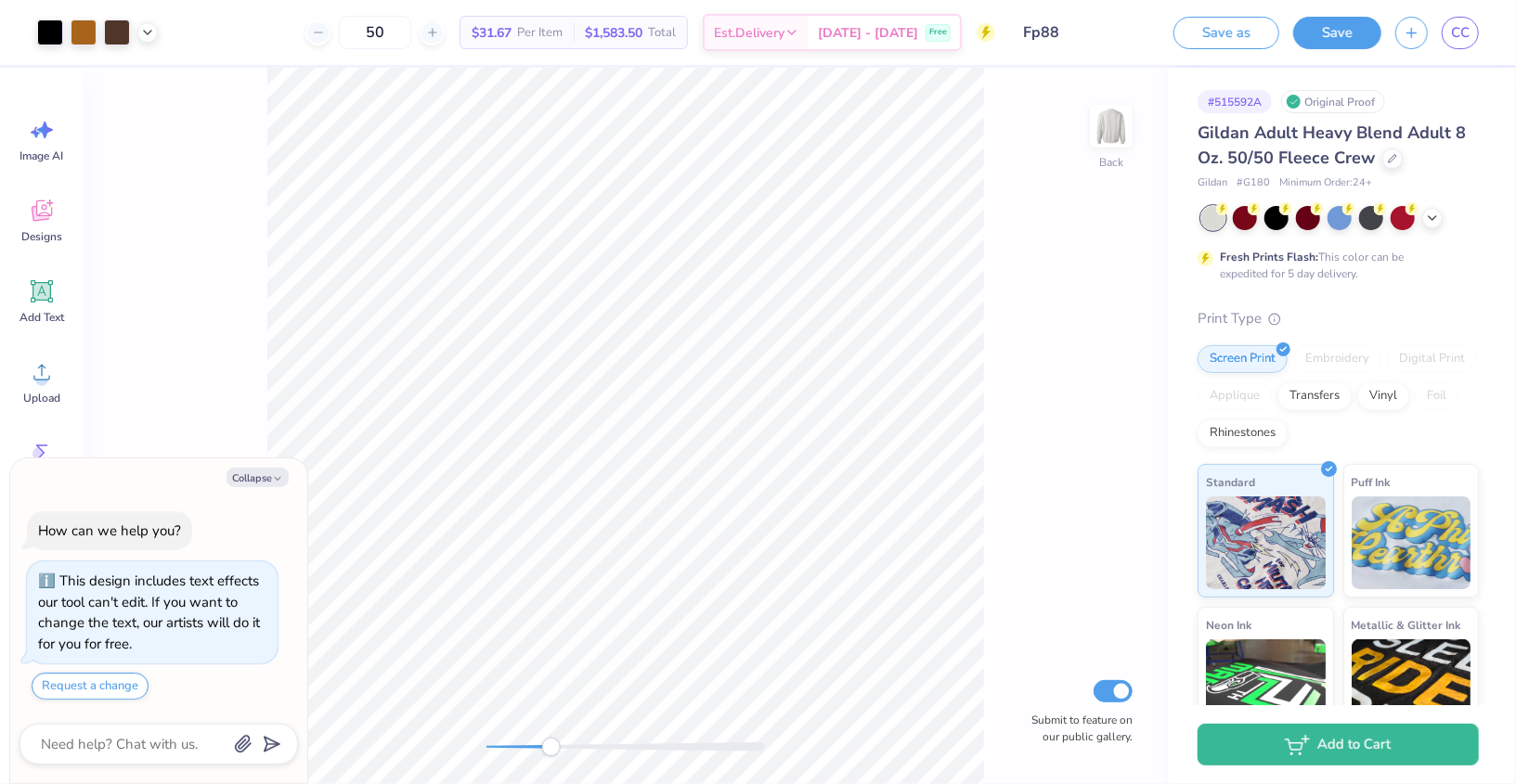
click at [552, 750] on div at bounding box center [625, 746] width 278 height 9
click at [513, 756] on div "Back Submit to feature on our public gallery." at bounding box center [625, 425] width 1085 height 716
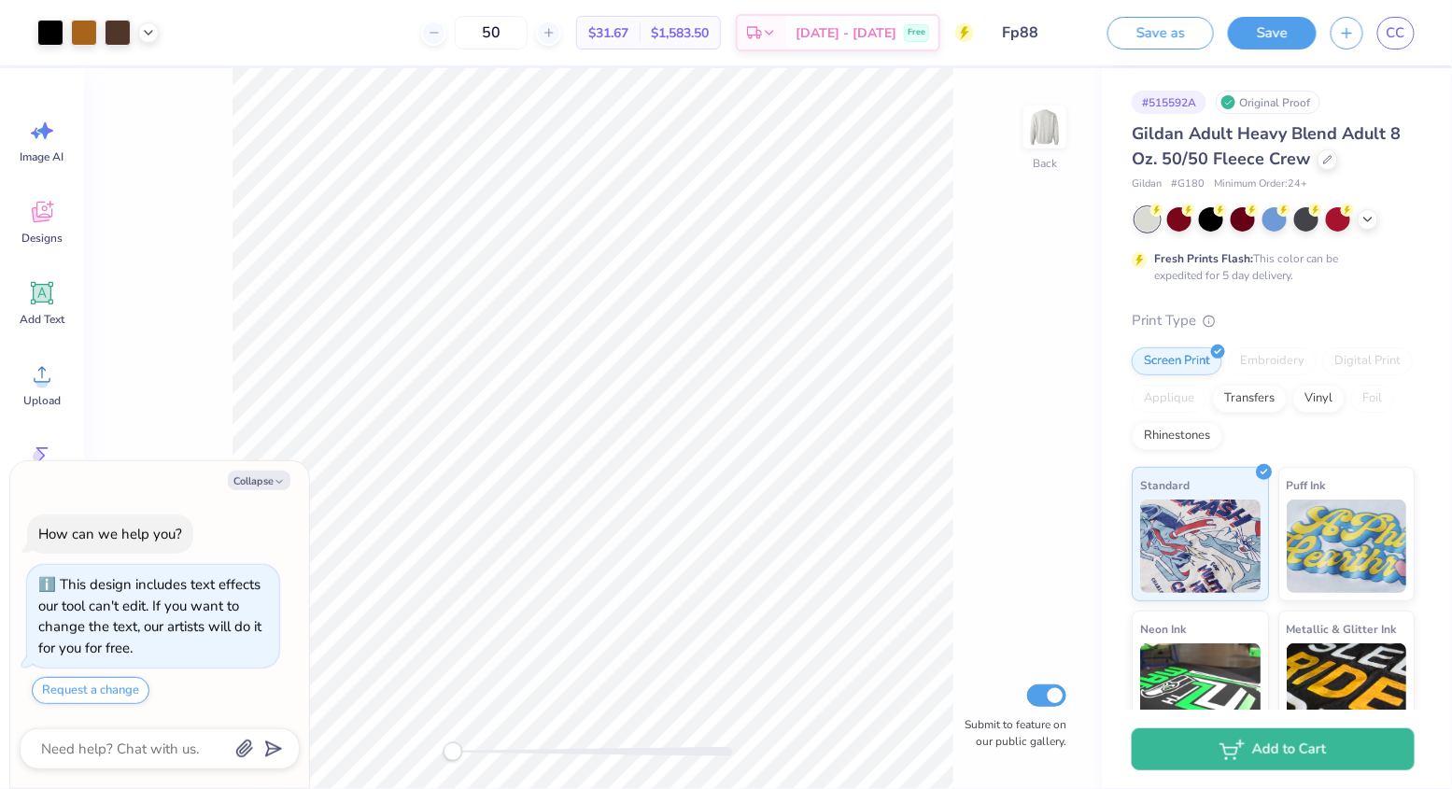
type textarea "x"
